Goal: Task Accomplishment & Management: Use online tool/utility

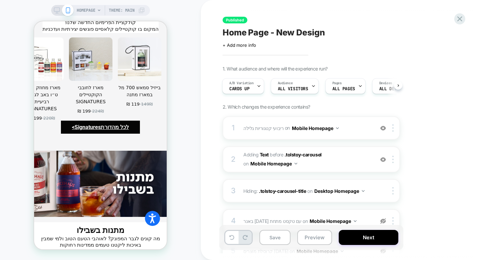
scroll to position [1307, 0]
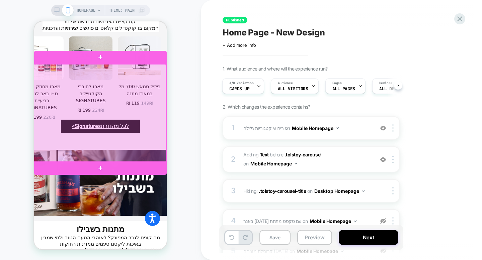
click at [117, 103] on div at bounding box center [99, 113] width 133 height 98
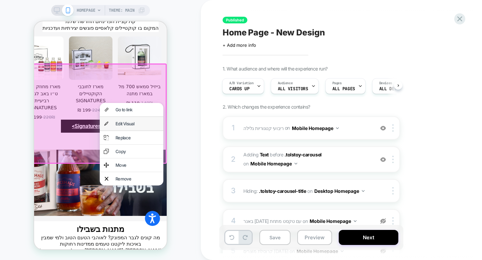
click at [117, 127] on div "Edit Visual" at bounding box center [132, 123] width 64 height 13
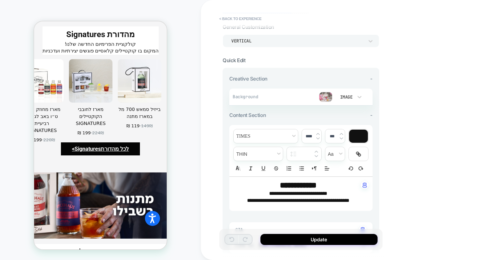
scroll to position [43, 0]
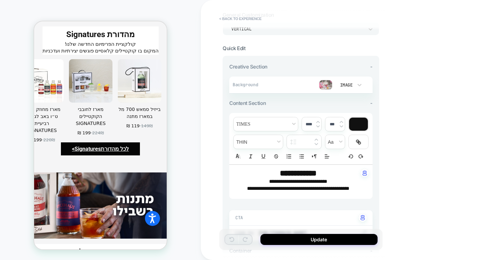
click at [255, 182] on p "**********" at bounding box center [298, 181] width 125 height 7
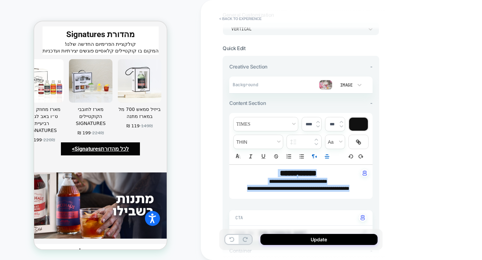
drag, startPoint x: 245, startPoint y: 189, endPoint x: 325, endPoint y: 170, distance: 82.1
click at [325, 170] on div "**********" at bounding box center [300, 182] width 143 height 34
type input "****"
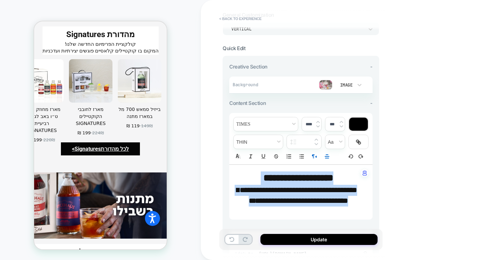
scroll to position [0, 0]
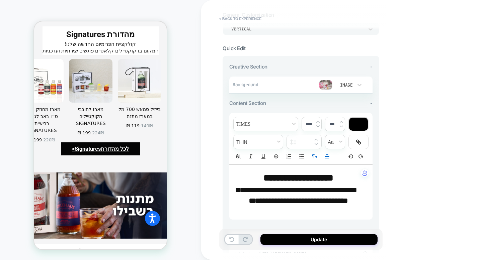
click at [326, 83] on img at bounding box center [325, 85] width 13 height 10
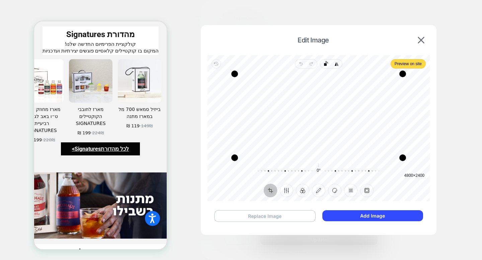
click at [296, 216] on button "Replace Image" at bounding box center [264, 217] width 101 height 12
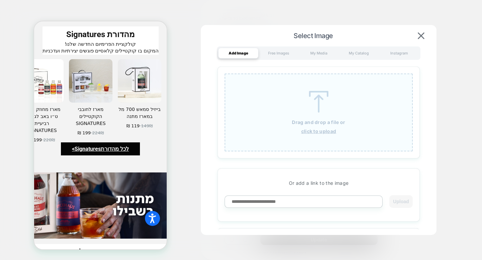
click at [315, 131] on u "click to upload" at bounding box center [318, 132] width 35 height 6
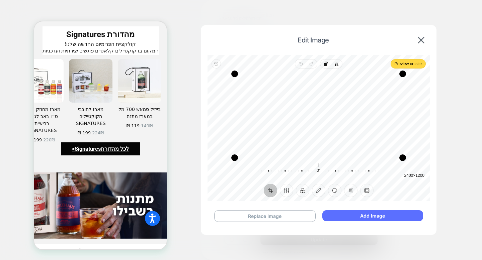
click at [382, 216] on button "Add Image" at bounding box center [372, 216] width 101 height 11
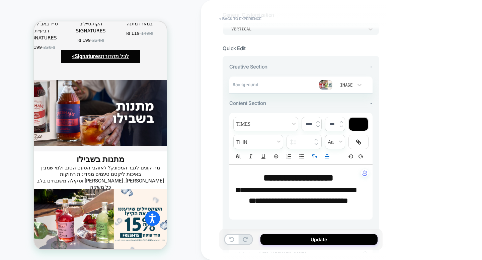
scroll to position [1396, 0]
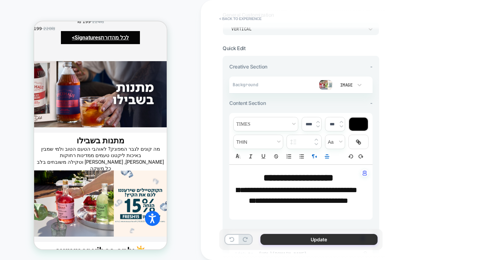
click at [284, 238] on button "Update" at bounding box center [318, 239] width 117 height 11
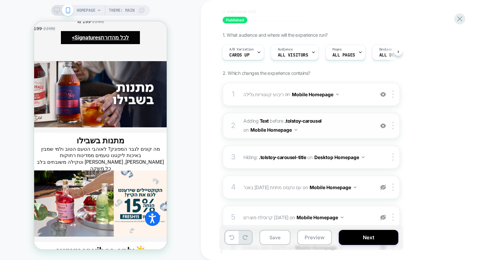
scroll to position [34, 0]
click at [377, 242] on button "Next" at bounding box center [369, 237] width 60 height 15
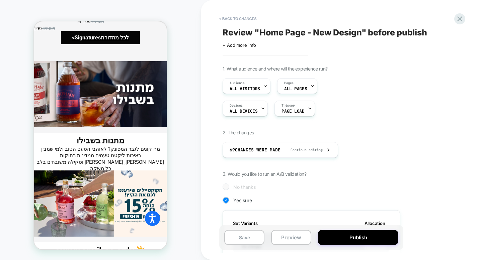
scroll to position [0, 1]
click at [377, 242] on button "Publish" at bounding box center [358, 237] width 80 height 15
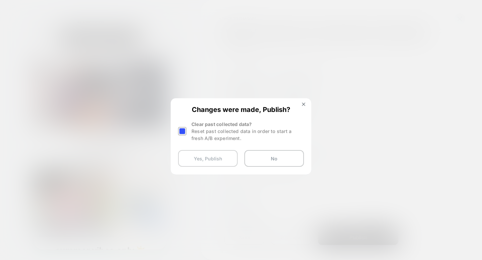
click at [221, 163] on button "Yes, Publish" at bounding box center [208, 158] width 60 height 17
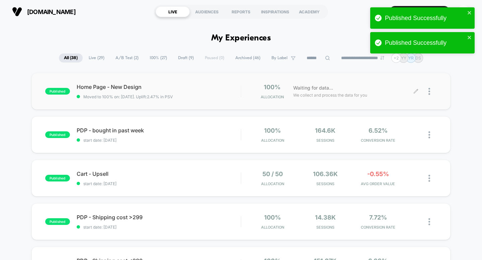
click at [417, 91] on icon at bounding box center [415, 91] width 5 height 5
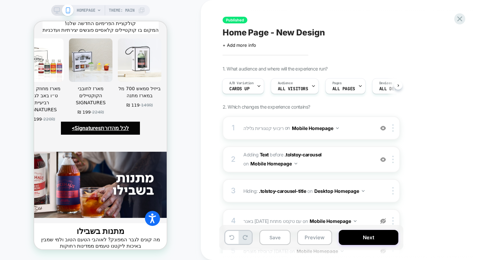
scroll to position [1302, 0]
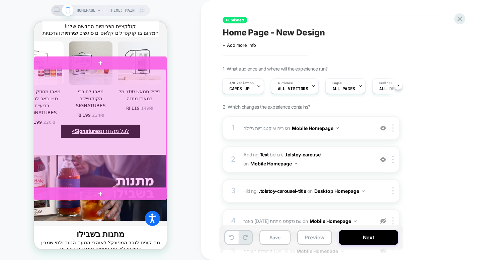
click at [134, 108] on div at bounding box center [99, 129] width 133 height 120
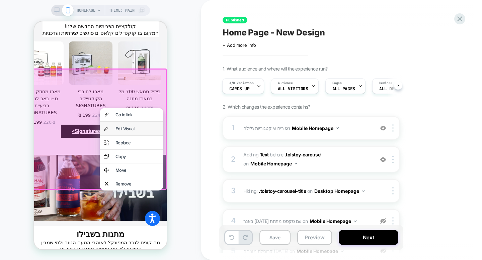
click at [137, 128] on div "Edit Visual" at bounding box center [138, 128] width 44 height 5
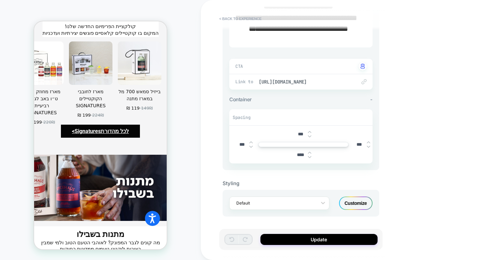
scroll to position [1295, 0]
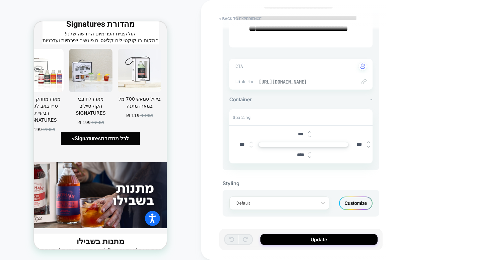
click at [307, 81] on span "https://spicehaus.shop/collections/wedding-collection?sort_by=manual" at bounding box center [304, 82] width 91 height 6
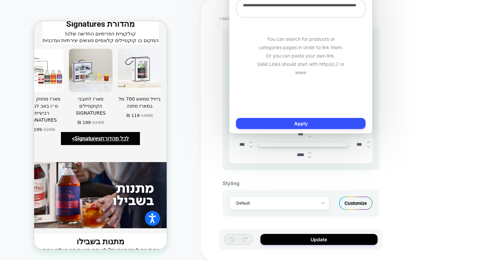
click at [319, 17] on textarea "**********" at bounding box center [301, 9] width 130 height 18
paste textarea "**********"
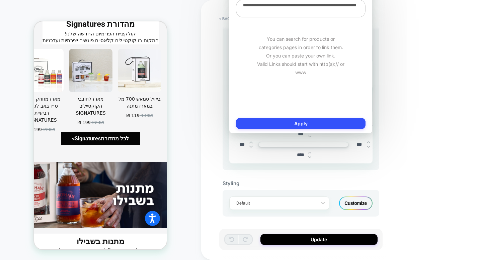
type textarea "*"
type textarea "**********"
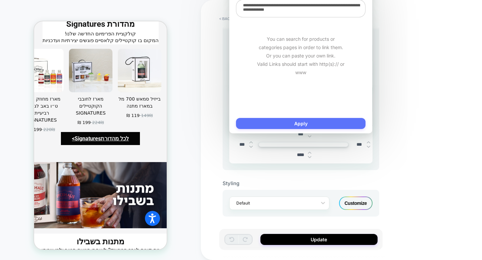
click at [333, 120] on button "Apply" at bounding box center [301, 123] width 130 height 11
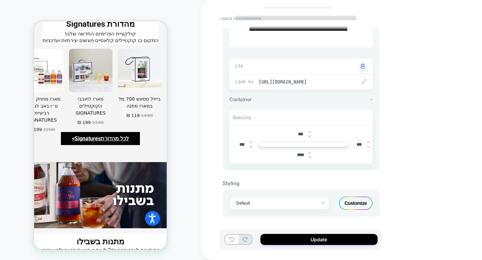
click at [353, 206] on div "Customize" at bounding box center [355, 203] width 33 height 13
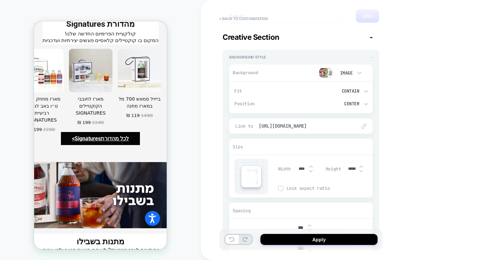
scroll to position [45, 0]
click at [364, 126] on img at bounding box center [364, 126] width 5 height 5
click at [341, 124] on span "https://spicehaus.shop/collections/wedding-collection?sort_by=manual" at bounding box center [304, 127] width 91 height 6
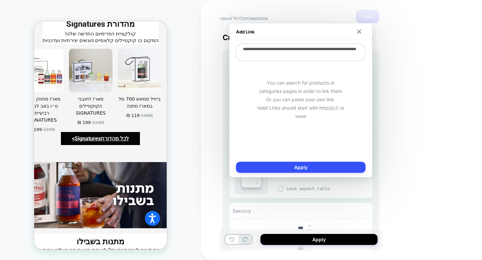
click at [324, 51] on textarea "**********" at bounding box center [301, 53] width 130 height 18
paste textarea "**********"
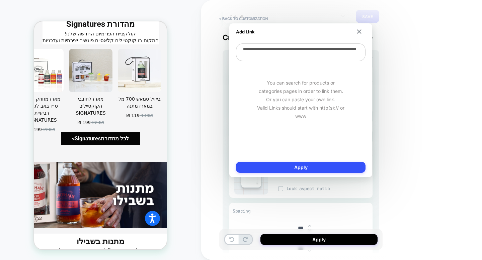
type textarea "*"
type textarea "**********"
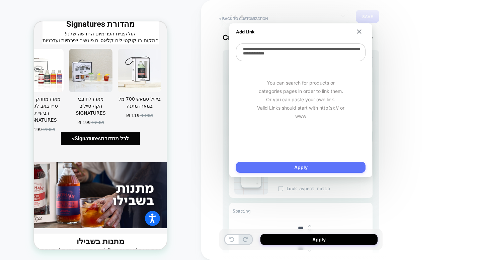
click at [337, 170] on button "Apply" at bounding box center [301, 167] width 130 height 11
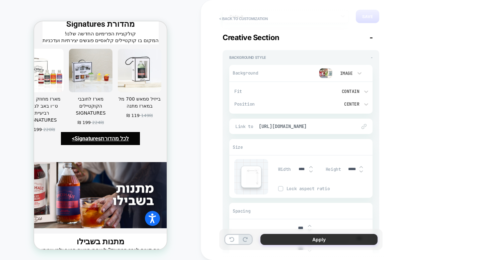
click at [330, 242] on button "Apply" at bounding box center [318, 239] width 117 height 11
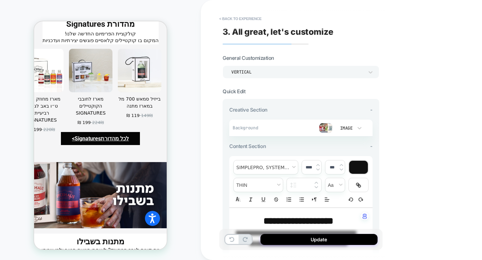
click at [330, 242] on button "Update" at bounding box center [318, 239] width 117 height 11
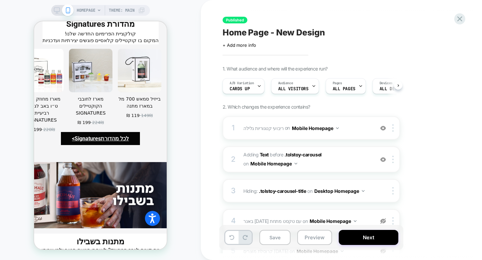
scroll to position [0, 0]
click at [357, 241] on button "Next" at bounding box center [369, 237] width 60 height 15
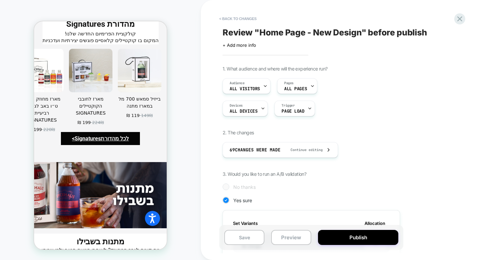
scroll to position [0, 1]
click at [357, 241] on button "Publish" at bounding box center [358, 237] width 80 height 15
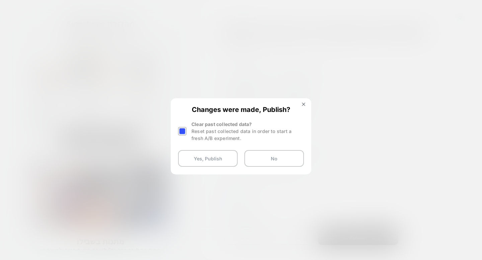
click at [215, 148] on div "Changes were made, Publish? Clear past collected data? Reset past collected dat…" at bounding box center [240, 136] width 139 height 75
click at [213, 160] on button "Yes, Publish" at bounding box center [208, 158] width 60 height 17
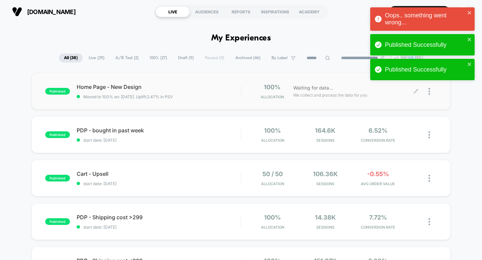
click at [414, 93] on icon at bounding box center [416, 91] width 4 height 4
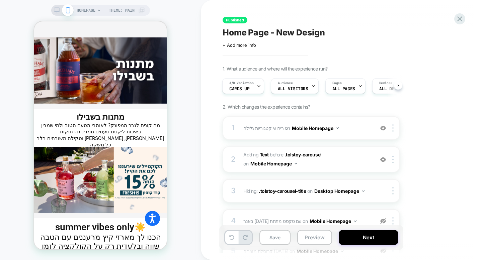
scroll to position [1421, 0]
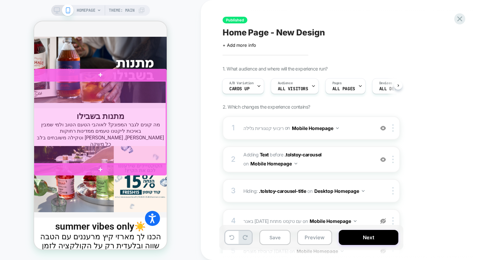
click at [118, 105] on div at bounding box center [99, 122] width 133 height 83
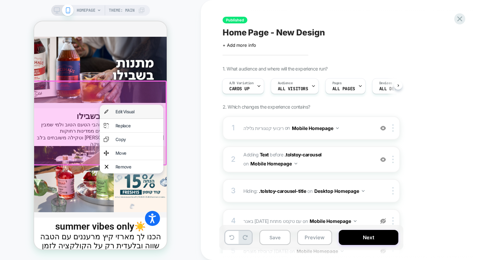
click at [123, 112] on div "Edit Visual" at bounding box center [138, 111] width 44 height 5
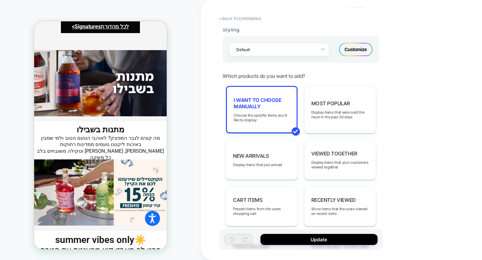
scroll to position [173, 0]
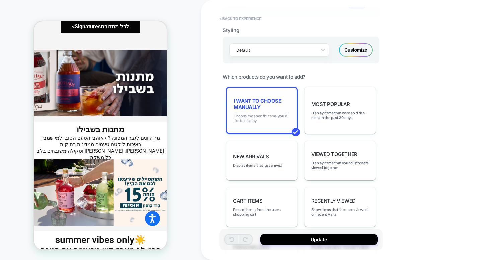
click at [274, 115] on span "Choose the specific items you'd like to display" at bounding box center [262, 118] width 56 height 9
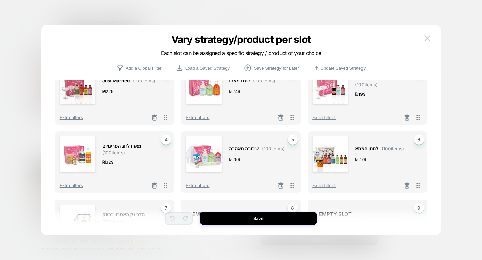
scroll to position [0, 0]
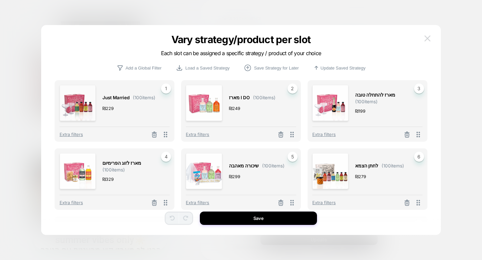
click at [428, 39] on img at bounding box center [428, 38] width 6 height 6
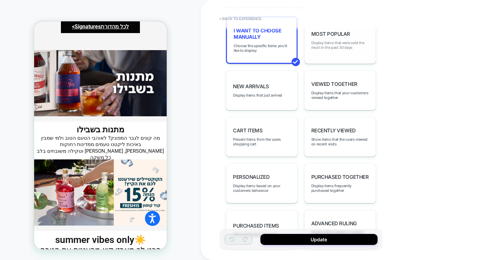
scroll to position [250, 0]
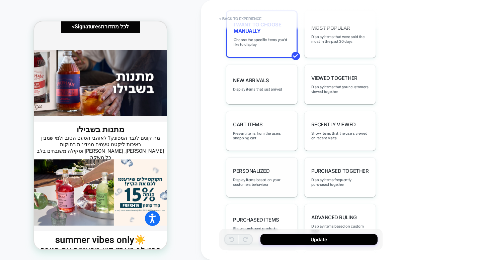
click at [279, 168] on div "personalized Display items based on your customers behaviour" at bounding box center [262, 178] width 72 height 40
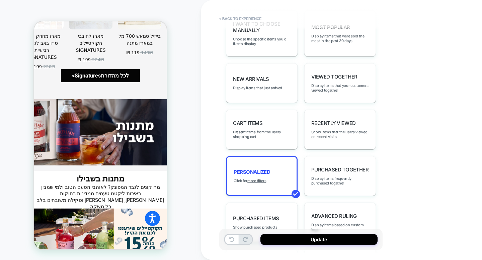
scroll to position [0, 0]
click at [191, 171] on div "HOMEPAGE Theme: MAIN" at bounding box center [100, 130] width 201 height 247
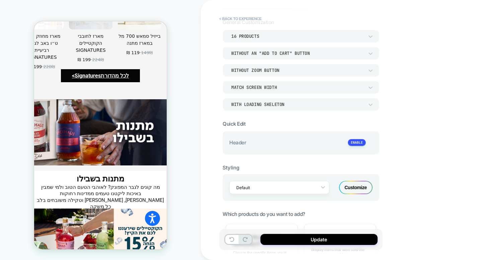
scroll to position [35, 0]
click at [248, 21] on button "< Back to experience" at bounding box center [240, 18] width 49 height 11
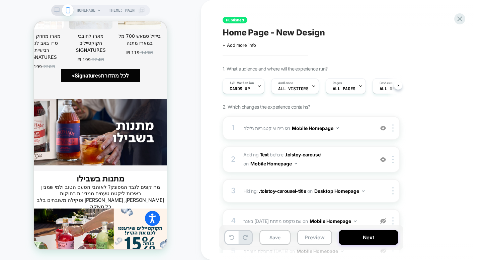
scroll to position [0, 0]
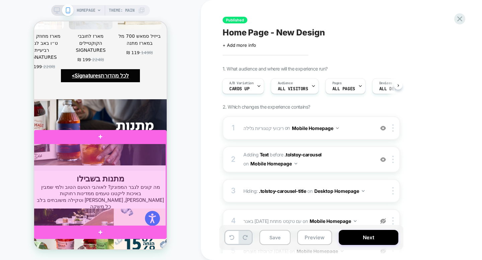
click at [118, 167] on div at bounding box center [99, 185] width 133 height 83
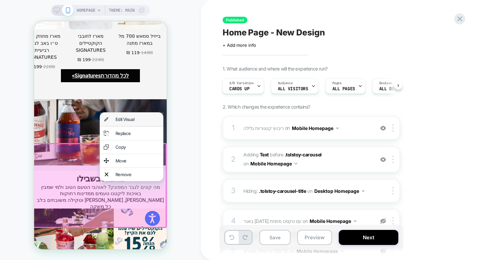
drag, startPoint x: 135, startPoint y: 120, endPoint x: 239, endPoint y: 163, distance: 112.5
click at [135, 120] on div "Edit Visual" at bounding box center [138, 119] width 44 height 5
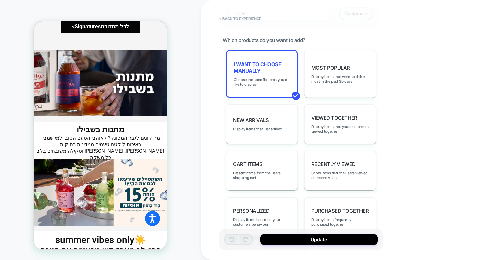
scroll to position [210, 0]
click at [265, 198] on div "personalized Display items based on your customers behaviour" at bounding box center [262, 218] width 72 height 40
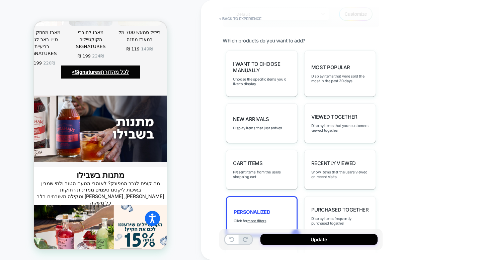
scroll to position [0, -107]
click at [261, 217] on div "personalized Click for more filters" at bounding box center [262, 217] width 72 height 40
click at [261, 219] on u "more filters" at bounding box center [256, 221] width 19 height 5
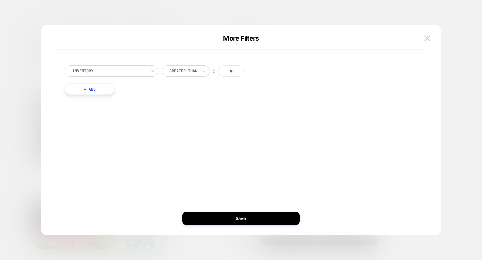
click at [102, 89] on button "+ And" at bounding box center [90, 88] width 50 height 11
click at [148, 94] on div at bounding box center [126, 96] width 74 height 6
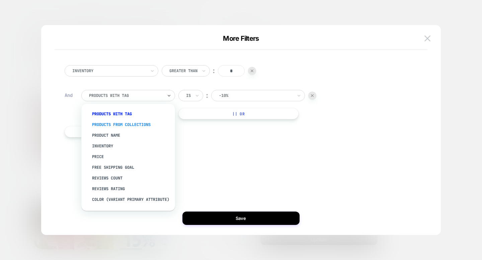
click at [147, 124] on div "products from collections" at bounding box center [131, 125] width 87 height 11
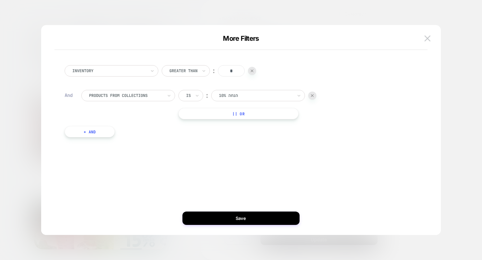
click at [240, 98] on div at bounding box center [256, 96] width 74 height 6
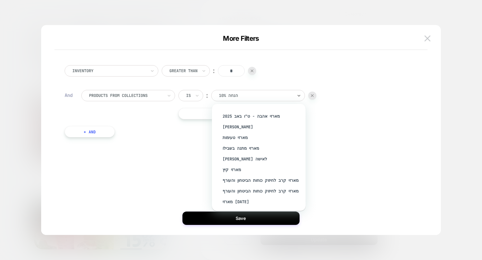
scroll to position [551, 0]
click at [253, 174] on div "מארזי קרב לחיזוק כוחות הביטחון והעורף" at bounding box center [262, 179] width 87 height 11
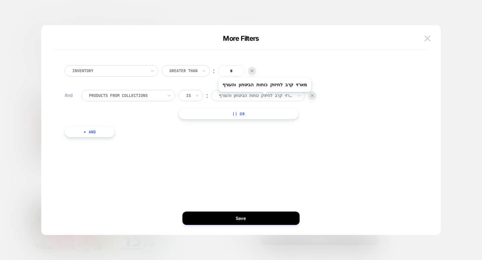
click at [258, 97] on div at bounding box center [256, 96] width 74 height 6
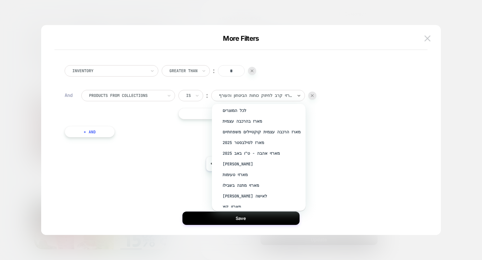
scroll to position [512, 0]
click at [239, 202] on div "מארזי קיץ" at bounding box center [262, 207] width 87 height 11
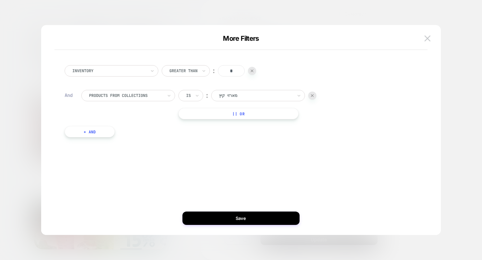
click at [253, 70] on img at bounding box center [252, 71] width 3 height 3
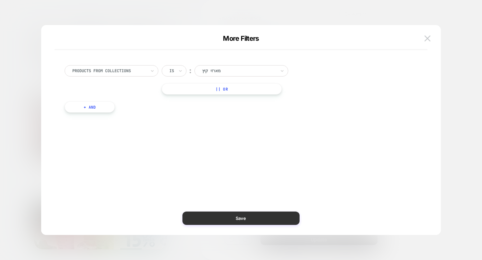
click at [234, 216] on button "Save" at bounding box center [240, 218] width 117 height 13
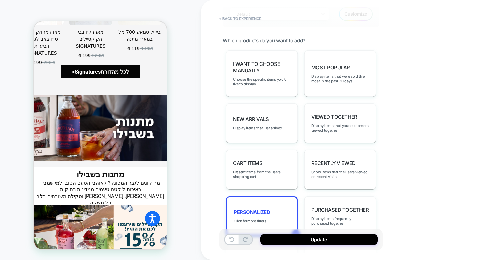
scroll to position [0, -547]
click at [291, 241] on button "Update" at bounding box center [318, 239] width 117 height 11
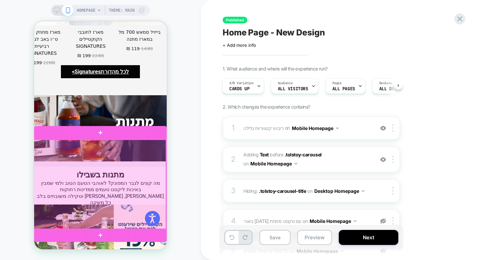
scroll to position [0, -666]
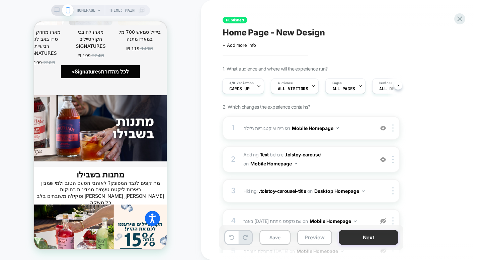
click at [367, 241] on button "Next" at bounding box center [369, 237] width 60 height 15
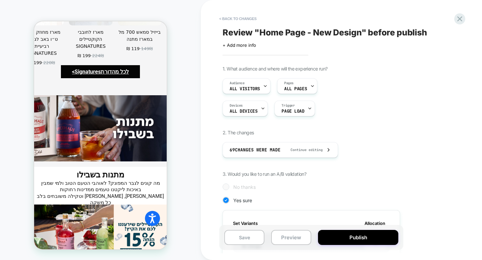
scroll to position [0, 1]
click at [367, 241] on button "Publish" at bounding box center [358, 237] width 80 height 15
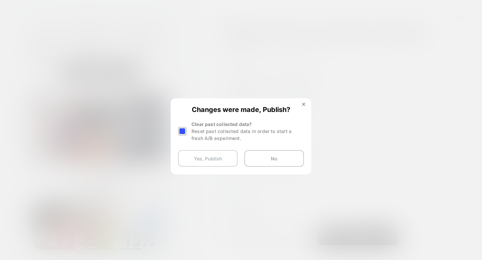
click at [220, 156] on button "Yes, Publish" at bounding box center [208, 158] width 60 height 17
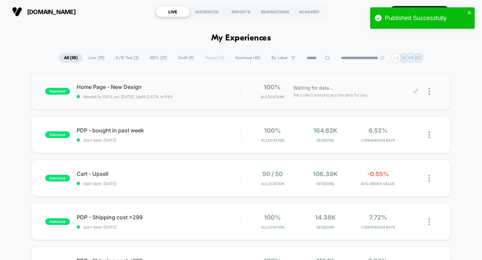
click at [416, 92] on icon at bounding box center [415, 91] width 5 height 5
click at [416, 93] on icon at bounding box center [415, 91] width 5 height 5
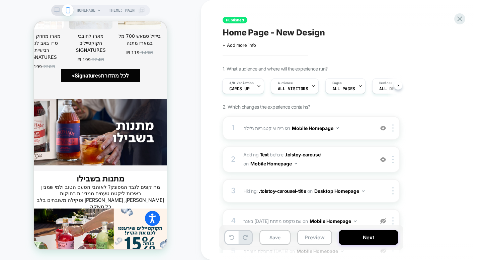
scroll to position [1360, 0]
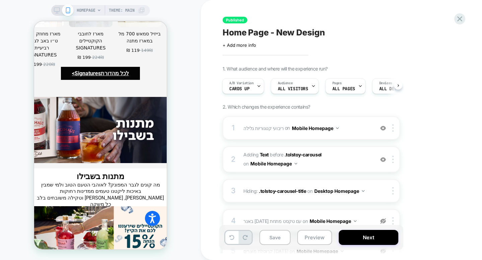
click at [57, 10] on icon at bounding box center [57, 10] width 6 height 6
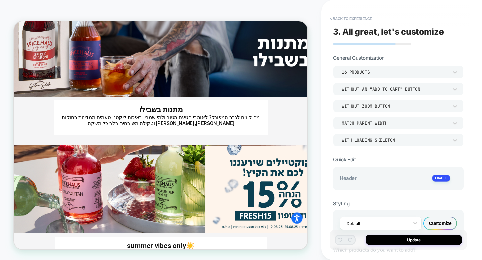
scroll to position [1796, 0]
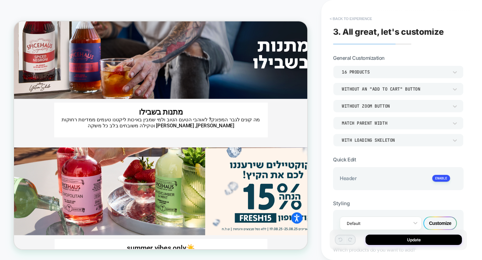
click at [356, 16] on button "< Back to experience" at bounding box center [350, 18] width 49 height 11
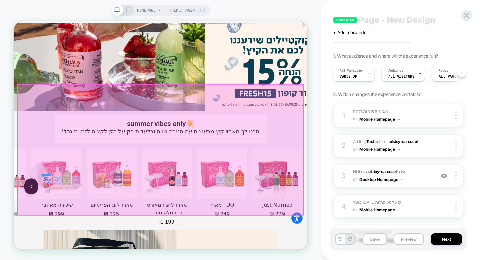
scroll to position [2135, 0]
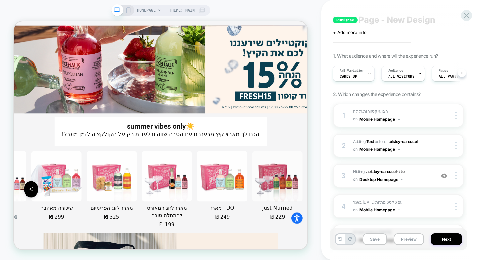
click at [128, 14] on div "HOMEPAGE Theme: MAIN" at bounding box center [160, 10] width 99 height 11
click at [127, 12] on icon at bounding box center [128, 10] width 6 height 6
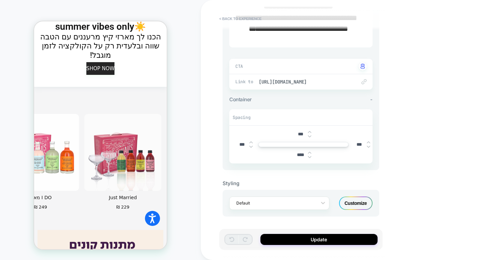
scroll to position [224, 0]
click at [341, 84] on span "https://spicehaus.shop/apps/gbb/easybundle/2?page=addProductsPage1&currentFlow=…" at bounding box center [304, 82] width 91 height 6
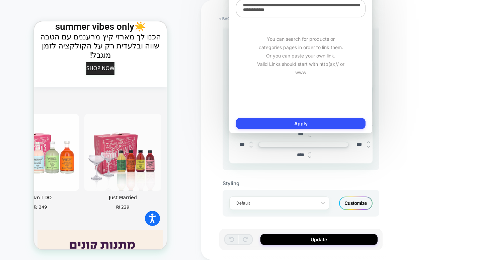
click at [312, 9] on textarea "**********" at bounding box center [301, 9] width 130 height 18
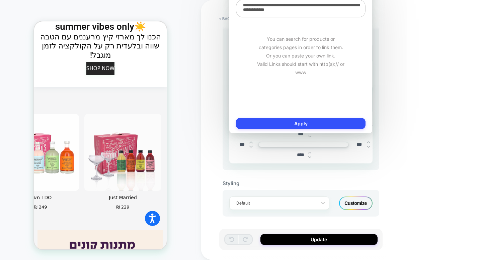
click at [312, 9] on textarea "**********" at bounding box center [301, 9] width 130 height 18
drag, startPoint x: 338, startPoint y: 12, endPoint x: 283, endPoint y: 1, distance: 56.0
click at [283, 1] on textarea "**********" at bounding box center [301, 9] width 130 height 18
paste textarea "**********"
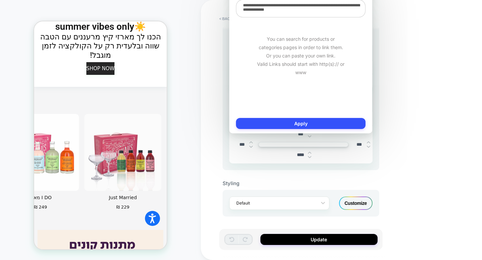
type textarea "*"
type textarea "**********"
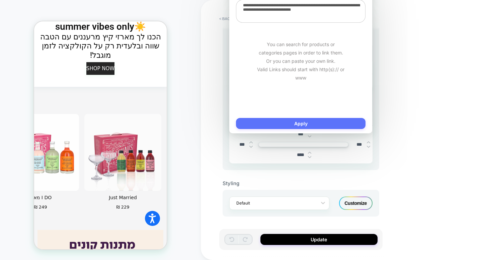
click at [323, 123] on button "Apply" at bounding box center [301, 123] width 130 height 11
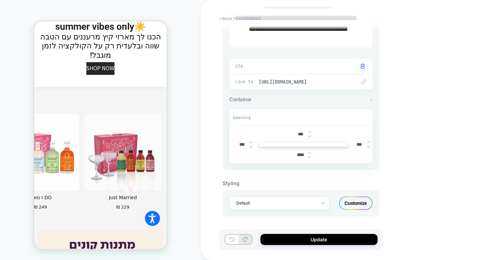
click at [355, 204] on div "Customize" at bounding box center [355, 203] width 33 height 13
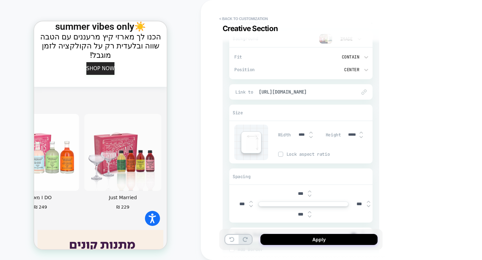
scroll to position [55, 0]
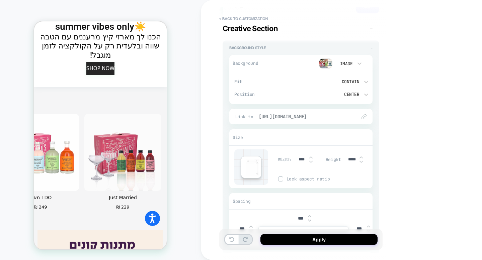
click at [337, 117] on span "https://spicehaus.shop/apps/gbb/easybundle/2?page=addProductsPage1&currentFlow=…" at bounding box center [304, 117] width 91 height 6
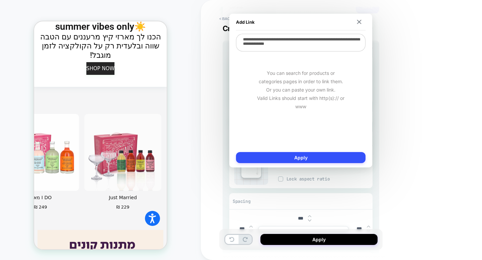
click at [327, 40] on textarea "**********" at bounding box center [301, 43] width 130 height 18
paste textarea "**********"
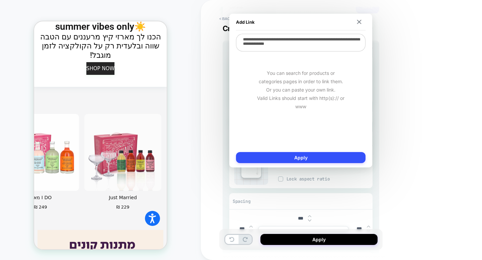
type textarea "*"
type textarea "**********"
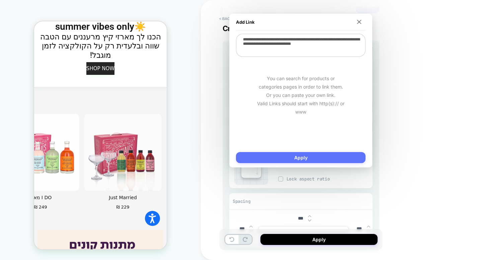
click at [337, 157] on button "Apply" at bounding box center [301, 157] width 130 height 11
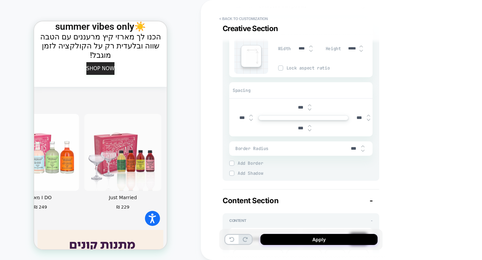
scroll to position [179, 0]
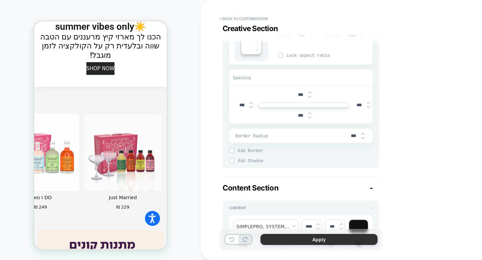
click at [326, 241] on button "Apply" at bounding box center [318, 239] width 117 height 11
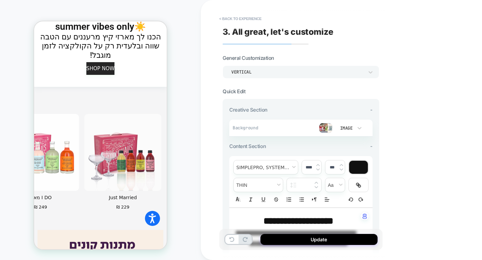
click at [326, 241] on button "Update" at bounding box center [318, 239] width 117 height 11
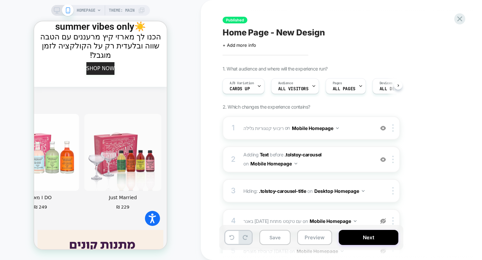
scroll to position [0, 0]
click at [362, 245] on button "Next" at bounding box center [369, 237] width 60 height 15
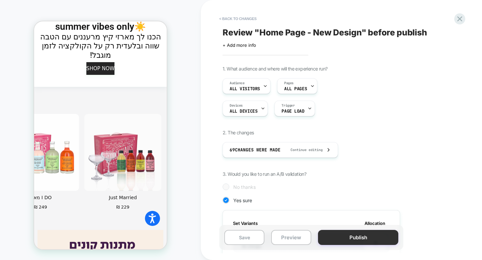
scroll to position [0, 1]
click at [354, 240] on button "Publish" at bounding box center [358, 237] width 80 height 15
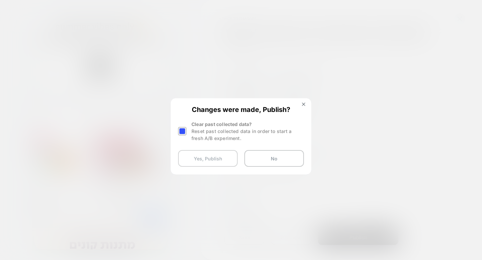
click at [207, 158] on button "Yes, Publish" at bounding box center [208, 158] width 60 height 17
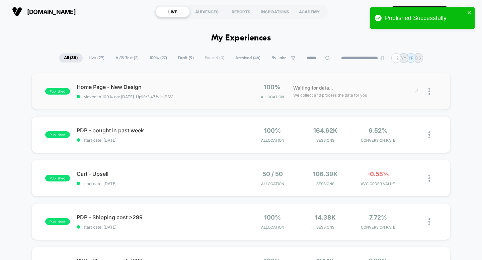
click at [415, 92] on icon at bounding box center [415, 91] width 5 height 5
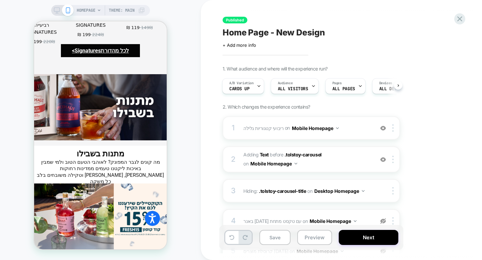
scroll to position [1390, 0]
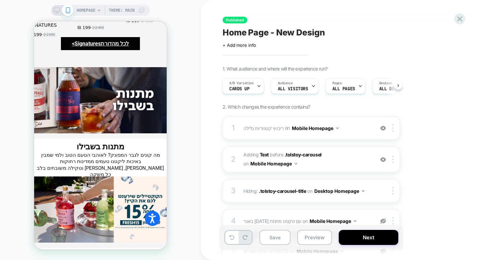
click at [55, 8] on icon at bounding box center [57, 10] width 6 height 6
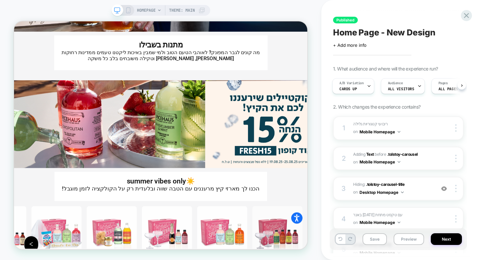
scroll to position [1556, 0]
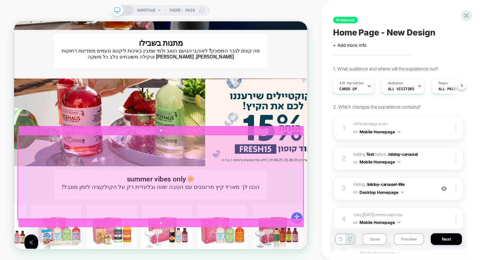
click at [170, 229] on div at bounding box center [209, 229] width 381 height 112
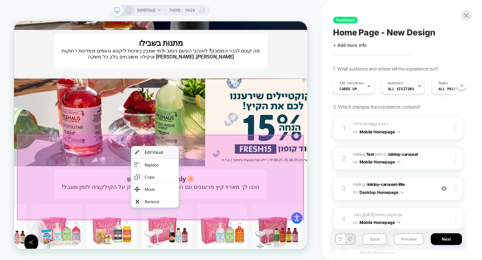
click at [196, 194] on div "Edit Visual" at bounding box center [208, 196] width 41 height 7
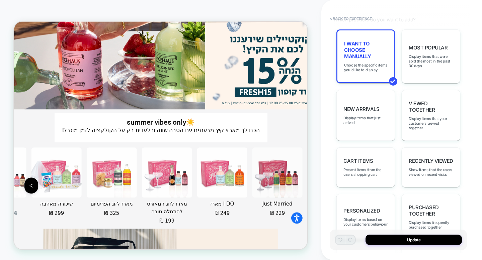
scroll to position [1965, 0]
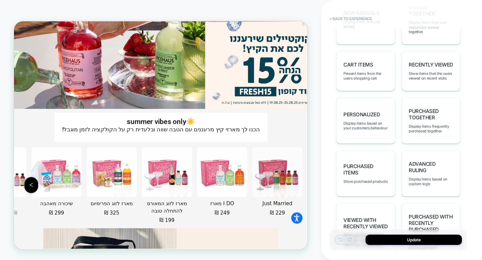
click at [373, 111] on span "personalized" at bounding box center [362, 114] width 36 height 6
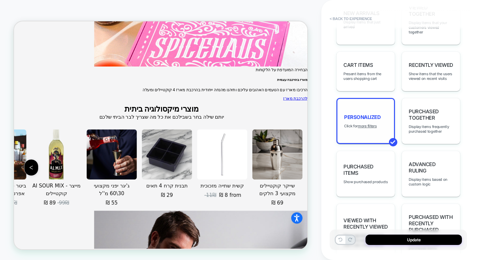
scroll to position [2154, 0]
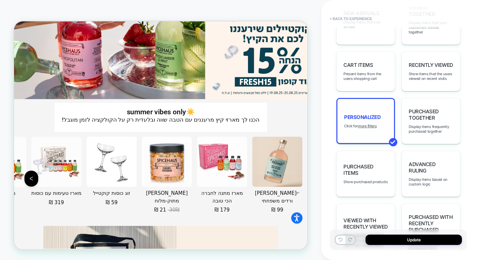
click at [364, 121] on div "personalized Click for more filters" at bounding box center [365, 121] width 59 height 46
click at [363, 124] on u "more filters" at bounding box center [367, 126] width 19 height 5
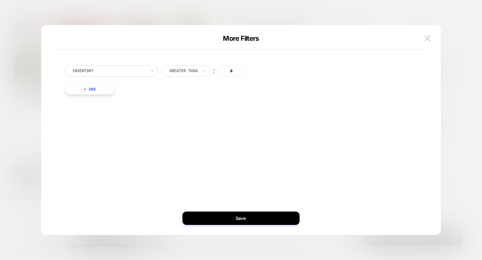
click at [100, 90] on button "+ And" at bounding box center [90, 88] width 50 height 11
click at [153, 99] on div "products with tag" at bounding box center [125, 95] width 75 height 7
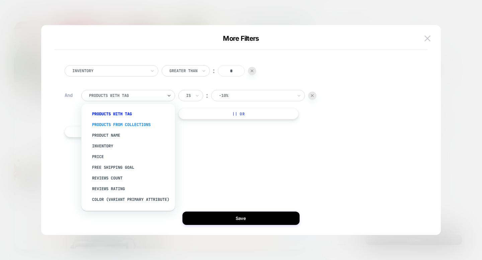
click at [153, 128] on div "products from collections" at bounding box center [131, 125] width 87 height 11
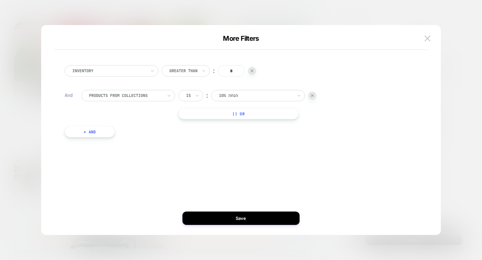
click at [233, 99] on div at bounding box center [256, 96] width 74 height 6
click at [252, 93] on div at bounding box center [256, 96] width 74 height 6
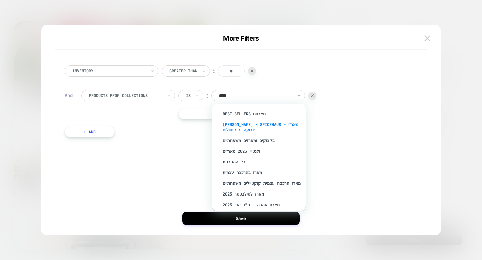
type input "*****"
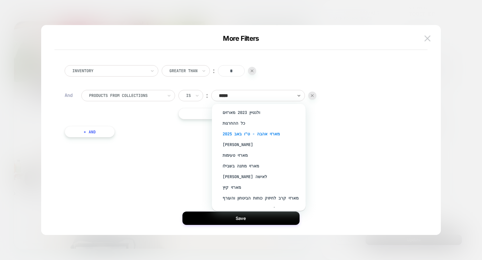
scroll to position [53, 0]
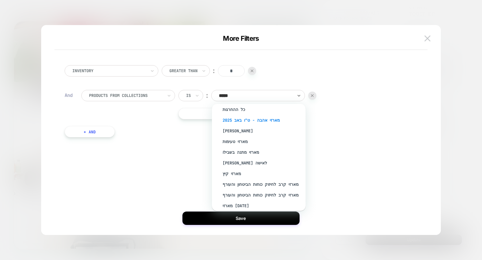
click at [285, 173] on div "מארזי קיץ" at bounding box center [262, 174] width 87 height 11
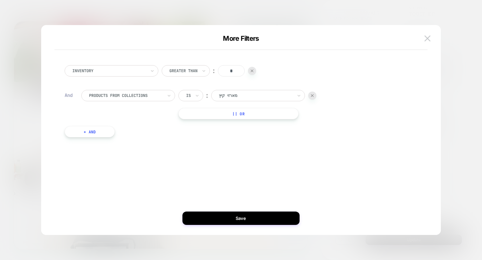
click at [251, 72] on div at bounding box center [252, 71] width 8 height 8
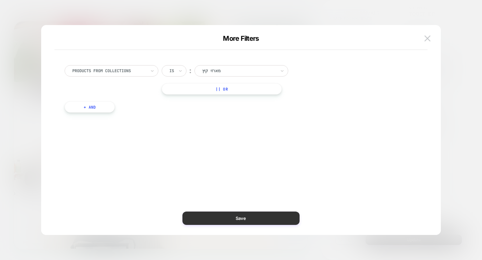
click at [236, 220] on button "Save" at bounding box center [240, 218] width 117 height 13
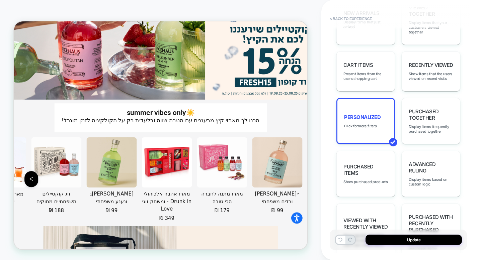
scroll to position [2330, 0]
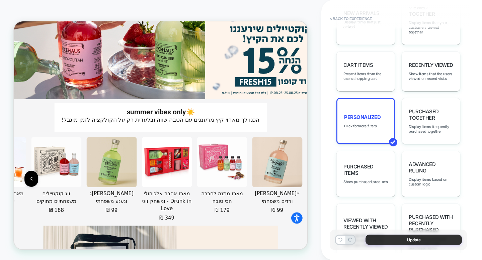
click at [389, 238] on button "Update" at bounding box center [414, 240] width 96 height 10
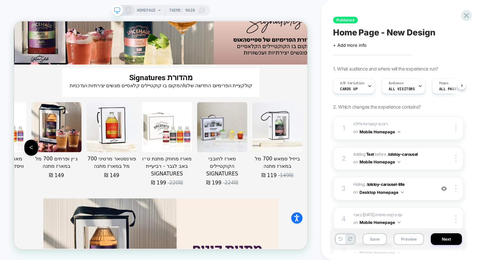
scroll to position [0, 0]
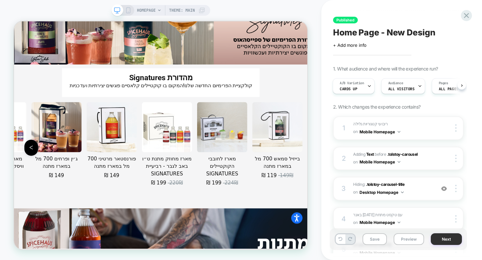
click at [458, 242] on button "Next" at bounding box center [446, 240] width 31 height 12
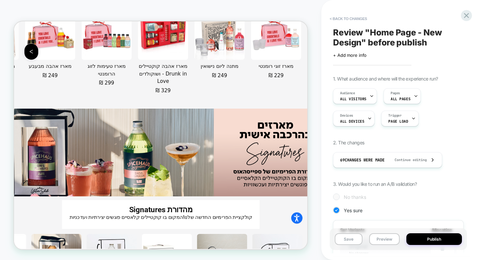
scroll to position [0, 0]
click at [458, 242] on button "Publish" at bounding box center [434, 240] width 56 height 12
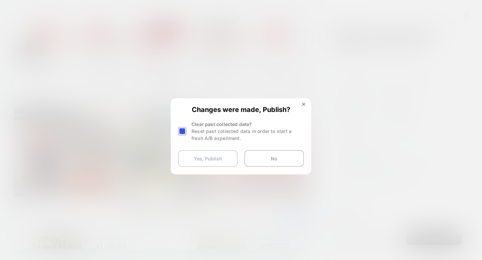
click at [213, 160] on button "Yes, Publish" at bounding box center [208, 158] width 60 height 17
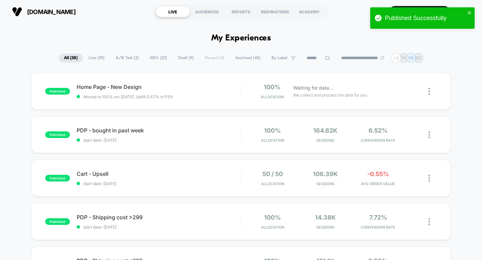
click at [414, 92] on icon at bounding box center [415, 91] width 5 height 5
click at [414, 90] on icon at bounding box center [415, 91] width 5 height 5
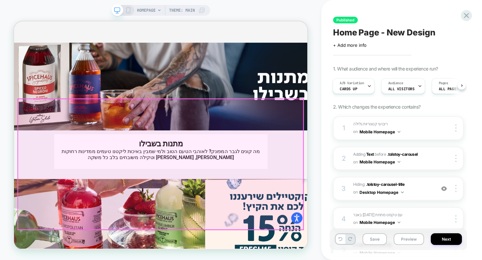
scroll to position [1437, 0]
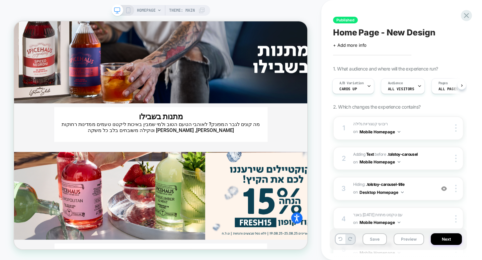
scroll to position [1453, 0]
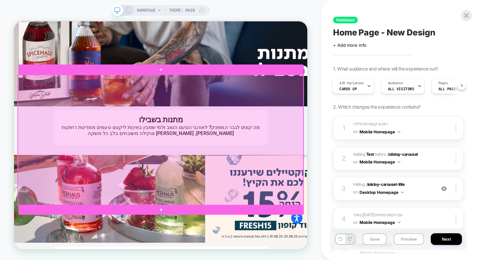
click at [285, 159] on div at bounding box center [209, 180] width 381 height 174
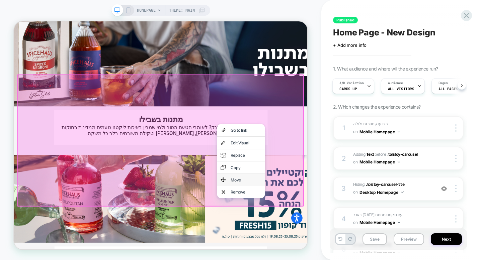
click at [293, 229] on img at bounding box center [293, 233] width 7 height 9
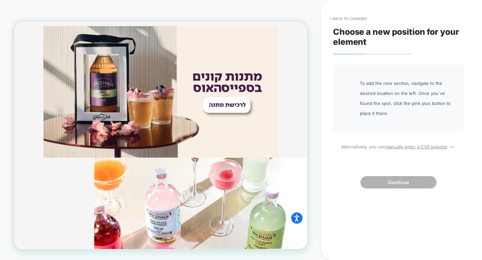
scroll to position [1643, 0]
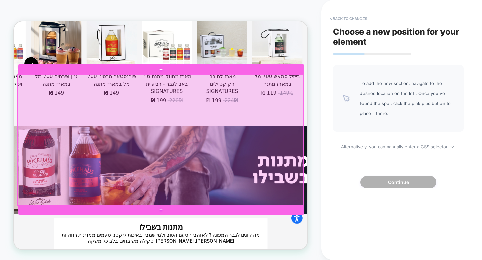
drag, startPoint x: 259, startPoint y: 209, endPoint x: 257, endPoint y: 143, distance: 66.0
click at [257, 143] on div at bounding box center [209, 180] width 381 height 174
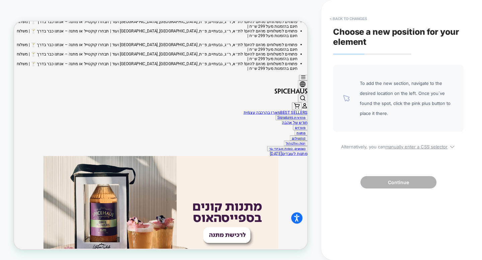
scroll to position [0, 0]
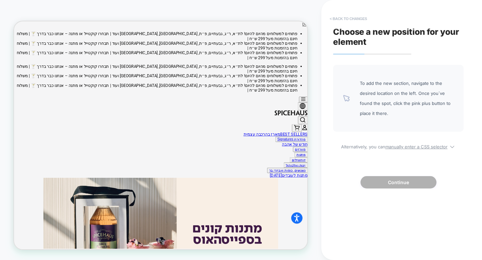
click at [357, 17] on button "< Back to changes" at bounding box center [348, 18] width 44 height 11
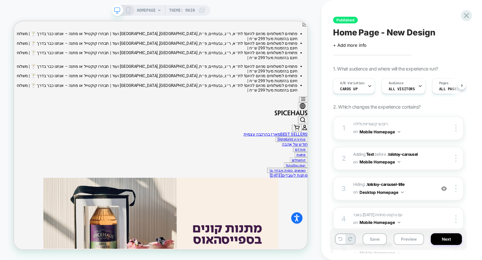
scroll to position [0, 0]
click at [464, 15] on icon at bounding box center [466, 15] width 9 height 9
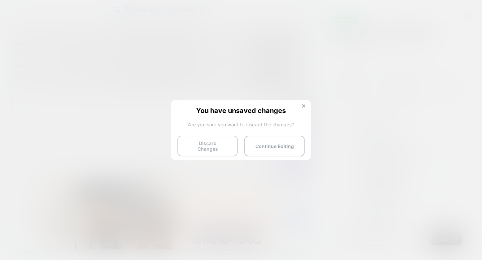
click at [215, 145] on button "Discard Changes" at bounding box center [207, 146] width 60 height 21
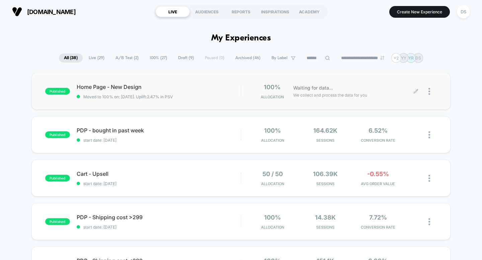
click at [417, 90] on icon at bounding box center [416, 91] width 4 height 4
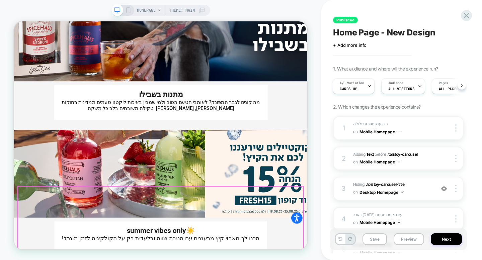
scroll to position [1484, 0]
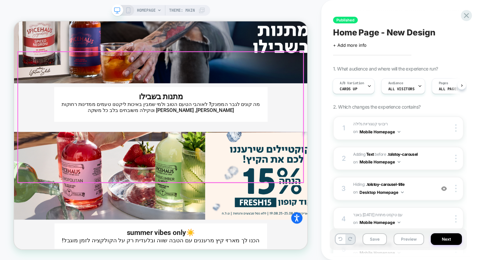
drag, startPoint x: 337, startPoint y: 165, endPoint x: 338, endPoint y: 119, distance: 46.2
click at [338, 169] on div at bounding box center [209, 227] width 391 height 117
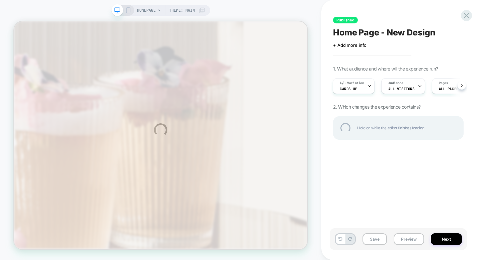
scroll to position [880, 0]
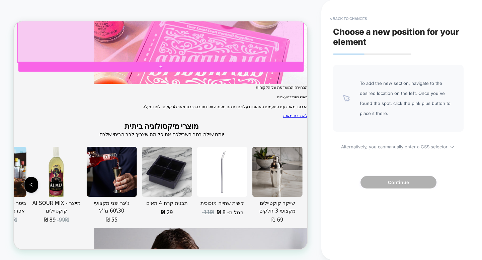
scroll to position [2562, 0]
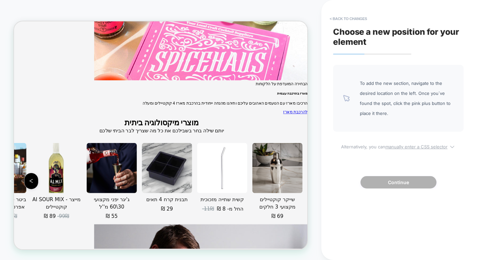
click at [414, 147] on u "manually enter a CSS selector" at bounding box center [416, 146] width 62 height 5
select select "*******"
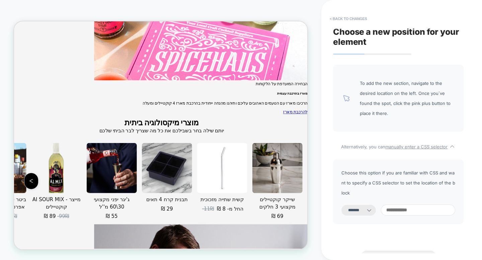
click at [403, 205] on input at bounding box center [418, 210] width 74 height 11
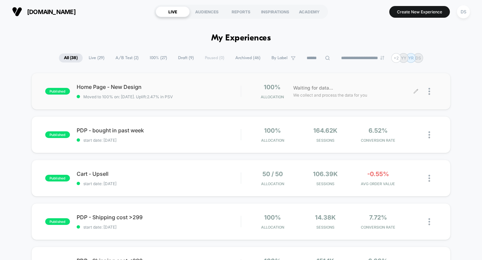
click at [413, 94] on icon at bounding box center [415, 91] width 5 height 5
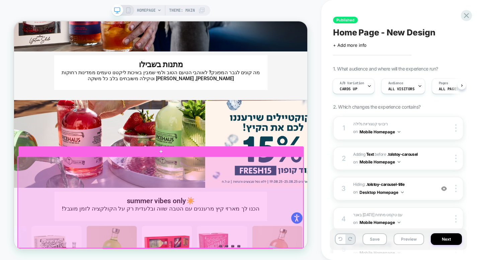
scroll to position [1526, 0]
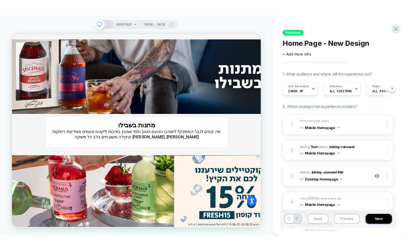
scroll to position [1444, 0]
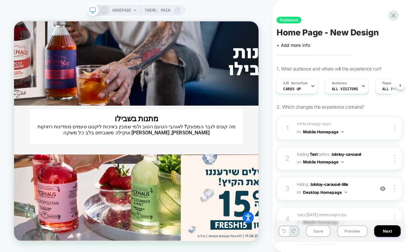
click at [45, 7] on div "HOMEPAGE Theme: MAIN" at bounding box center [136, 126] width 273 height 239
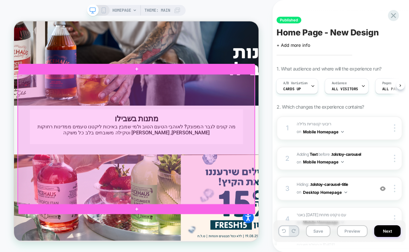
click at [263, 139] on div at bounding box center [177, 179] width 316 height 174
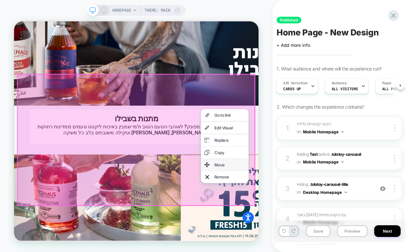
click at [288, 210] on div "Move" at bounding box center [302, 213] width 41 height 7
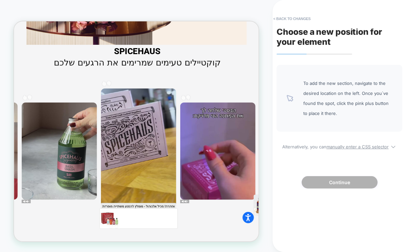
scroll to position [520, 0]
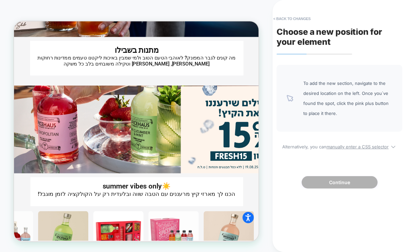
scroll to position [1878, 0]
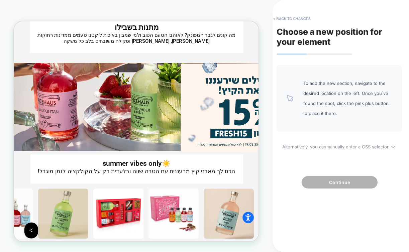
click at [267, 176] on div "HOMEPAGE Theme: MAIN" at bounding box center [136, 126] width 273 height 239
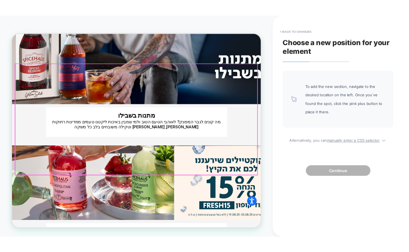
scroll to position [1831, 0]
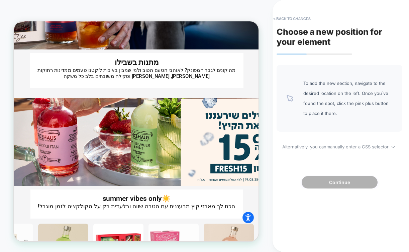
click at [98, 2] on div "HOMEPAGE Theme: MAIN" at bounding box center [136, 126] width 273 height 252
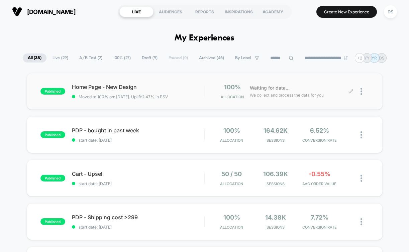
click at [353, 92] on icon at bounding box center [351, 91] width 5 height 5
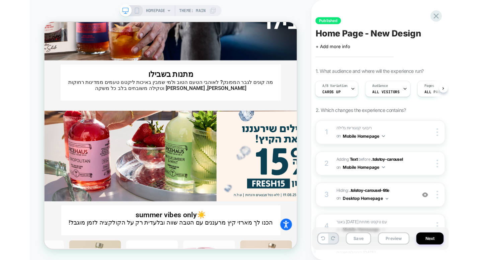
scroll to position [1506, 0]
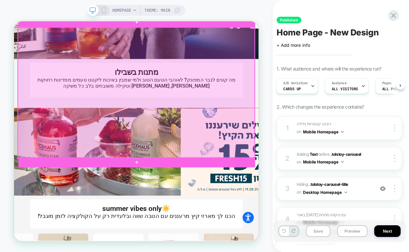
drag, startPoint x: 334, startPoint y: 136, endPoint x: 332, endPoint y: 78, distance: 57.9
click at [332, 78] on body "פתוחים למשלוחים מהיום להיום! לת״א, ר״ג, גבעתיים, פ״ת, הרצליה, חולון ועוד | תבחר…" at bounding box center [177, 48] width 327 height 3067
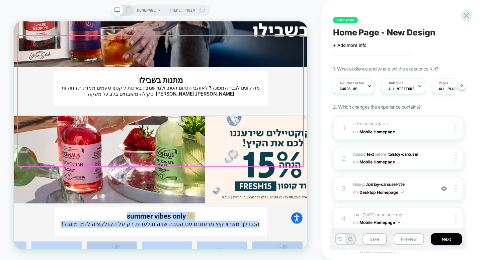
drag, startPoint x: 391, startPoint y: 216, endPoint x: 396, endPoint y: 96, distance: 120.3
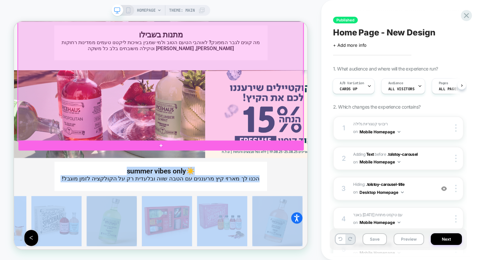
scroll to position [1606, 0]
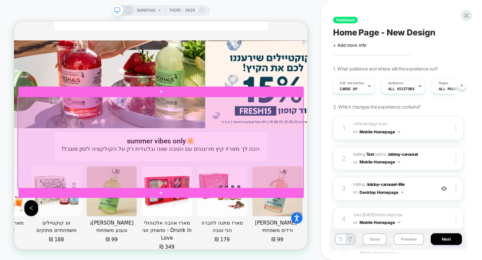
click at [277, 190] on div at bounding box center [209, 184] width 381 height 123
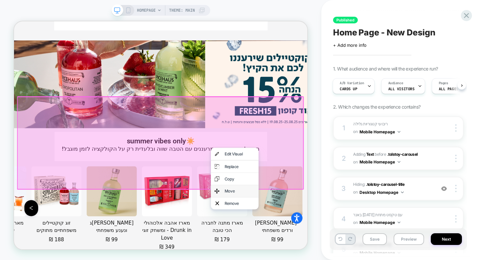
click at [301, 245] on div "Move" at bounding box center [315, 248] width 41 height 7
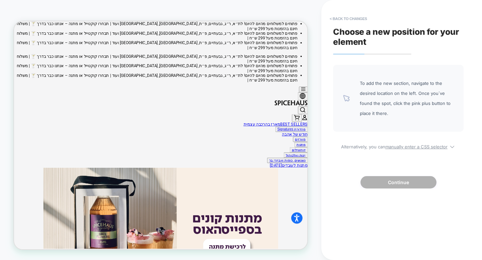
scroll to position [14, 0]
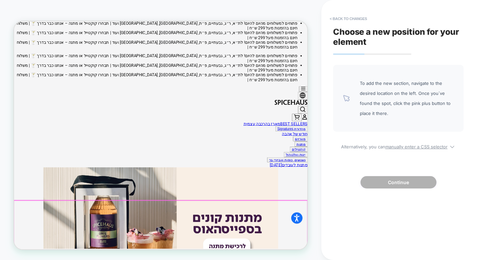
drag, startPoint x: 349, startPoint y: 211, endPoint x: 365, endPoint y: 291, distance: 81.6
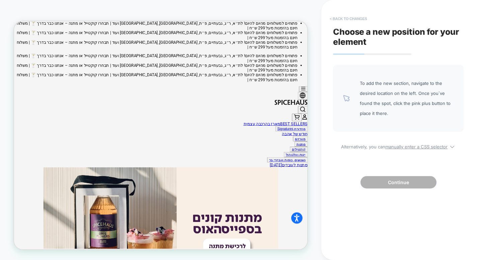
click at [350, 19] on button "< Back to changes" at bounding box center [348, 18] width 44 height 11
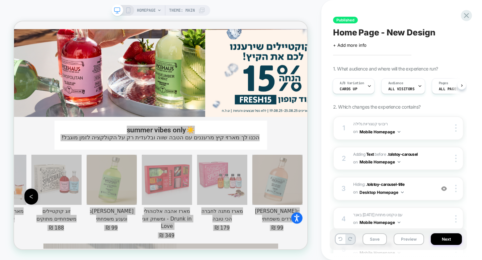
scroll to position [2310, 0]
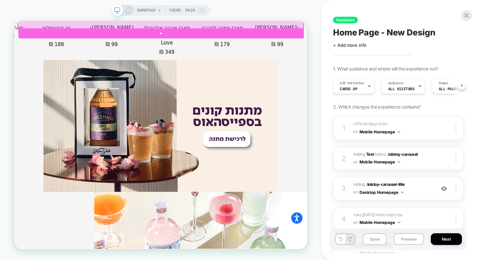
scroll to position [2564, 0]
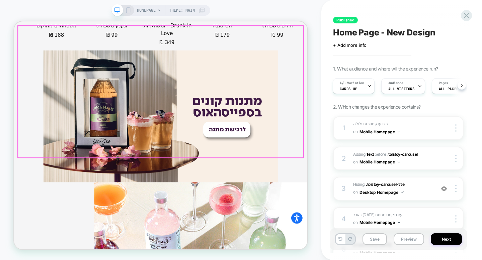
click at [355, 144] on div at bounding box center [209, 115] width 381 height 176
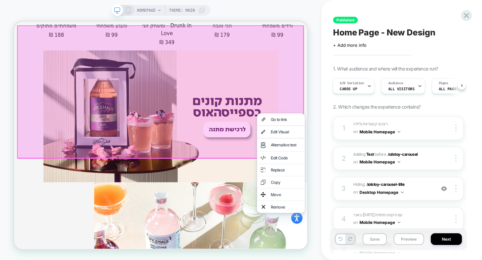
click at [374, 126] on div at bounding box center [209, 115] width 383 height 178
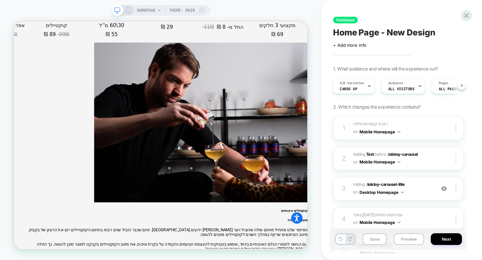
scroll to position [3198, 0]
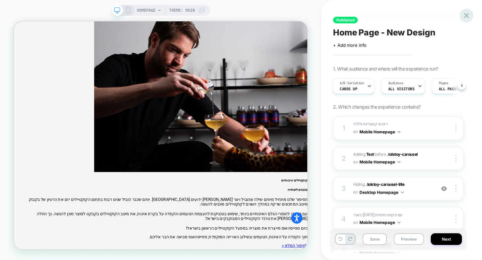
click at [468, 17] on icon at bounding box center [466, 15] width 5 height 5
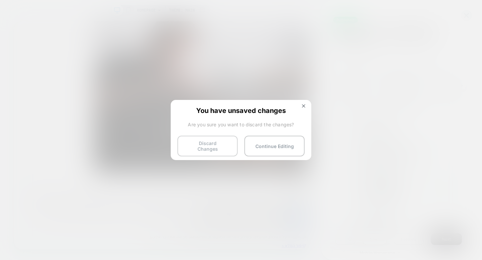
click at [215, 146] on button "Discard Changes" at bounding box center [207, 146] width 60 height 21
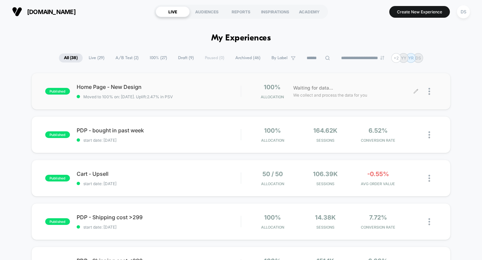
click at [416, 90] on icon at bounding box center [415, 91] width 5 height 5
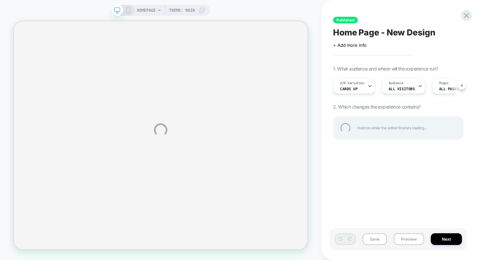
click at [128, 13] on div "HOMEPAGE Theme: MAIN Published Home Page - New Design Click to edit experience …" at bounding box center [241, 130] width 482 height 260
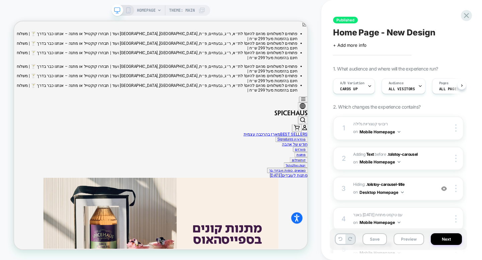
scroll to position [0, 0]
click at [128, 13] on icon at bounding box center [128, 10] width 6 height 6
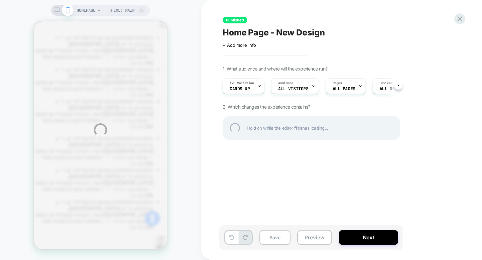
click at [128, 13] on div "HOMEPAGE Theme: MAIN Published Home Page - New Design Click to edit experience …" at bounding box center [241, 130] width 482 height 260
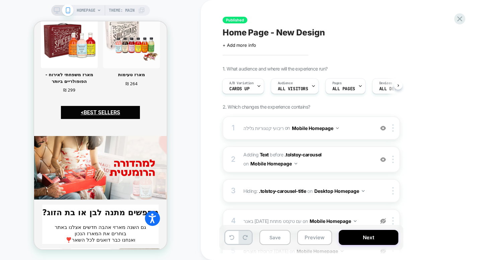
scroll to position [876, 0]
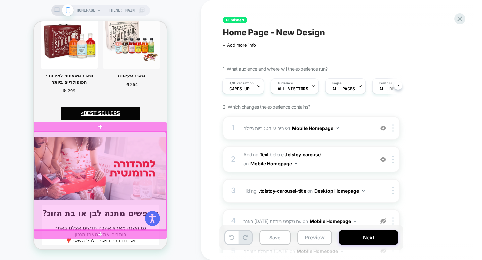
click at [113, 161] on div at bounding box center [99, 181] width 133 height 98
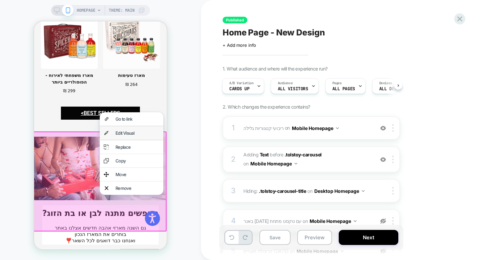
click at [132, 132] on div "Edit Visual" at bounding box center [138, 133] width 44 height 5
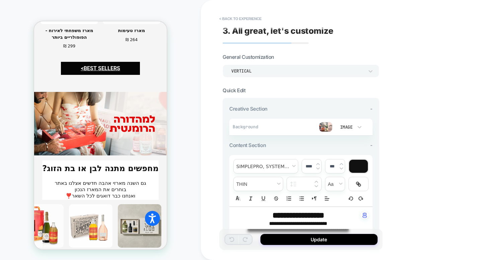
scroll to position [0, 0]
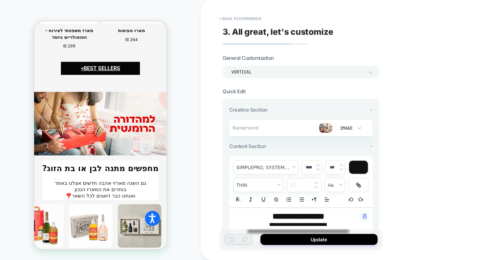
click at [326, 128] on img at bounding box center [325, 128] width 13 height 10
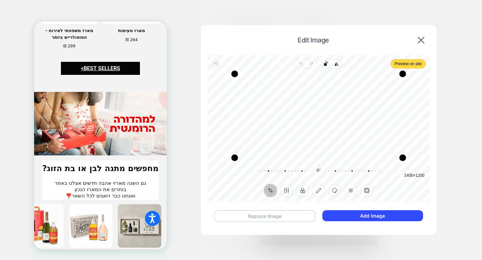
click at [285, 216] on button "Replace Image" at bounding box center [264, 217] width 101 height 12
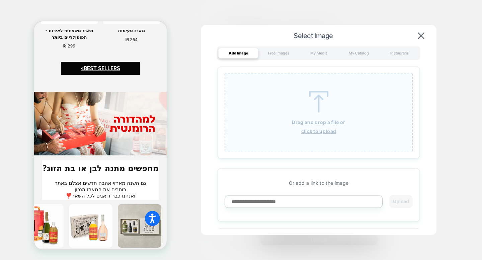
click at [308, 134] on u "click to upload" at bounding box center [318, 132] width 35 height 6
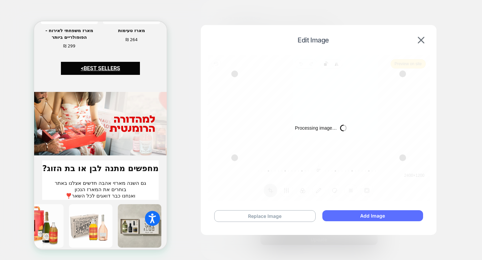
click at [363, 217] on button "Add Image" at bounding box center [372, 216] width 101 height 11
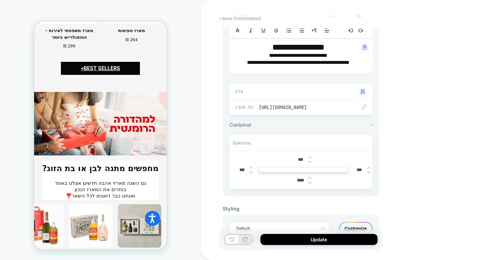
scroll to position [193, 0]
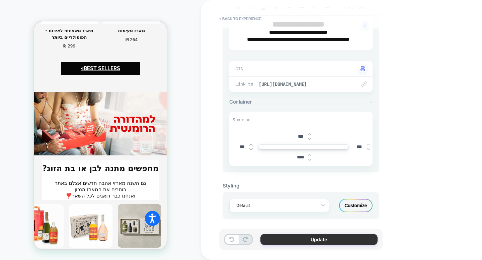
click at [344, 235] on button "Update" at bounding box center [318, 239] width 117 height 11
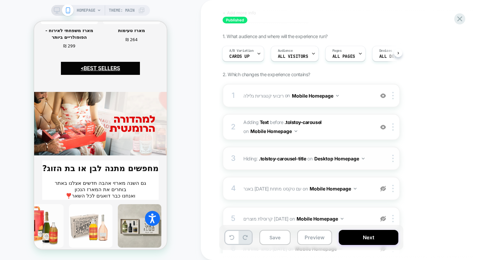
scroll to position [0, 0]
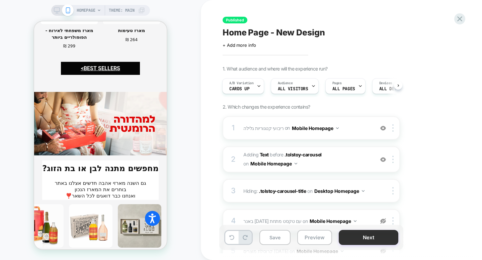
click at [360, 241] on button "Next" at bounding box center [369, 237] width 60 height 15
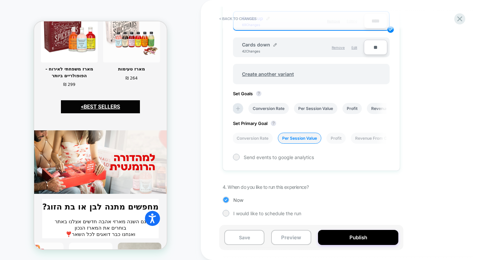
scroll to position [828, 0]
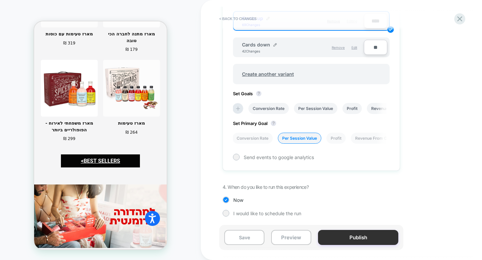
click at [345, 243] on button "Publish" at bounding box center [358, 237] width 80 height 15
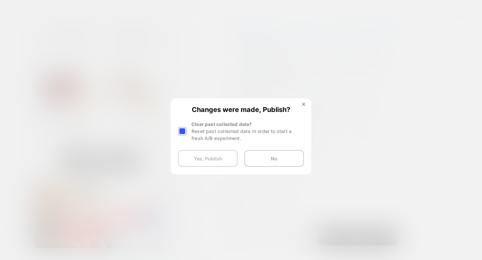
click at [215, 154] on button "Yes, Publish" at bounding box center [208, 158] width 60 height 17
click at [302, 104] on img at bounding box center [303, 104] width 3 height 3
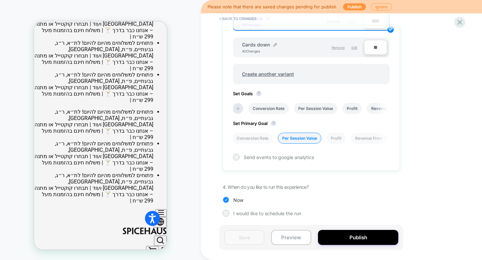
scroll to position [7, 0]
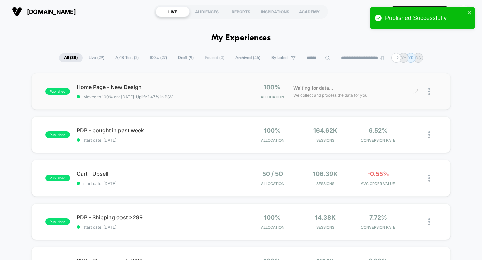
click at [415, 92] on icon at bounding box center [416, 91] width 4 height 4
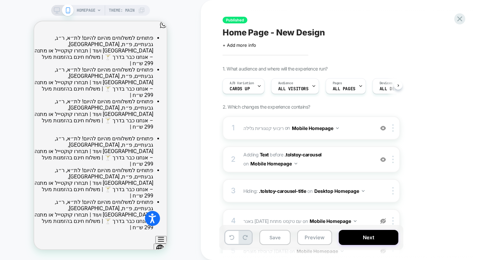
scroll to position [0, 0]
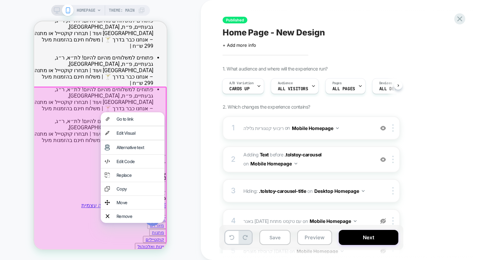
click at [107, 131] on img at bounding box center [107, 133] width 5 height 5
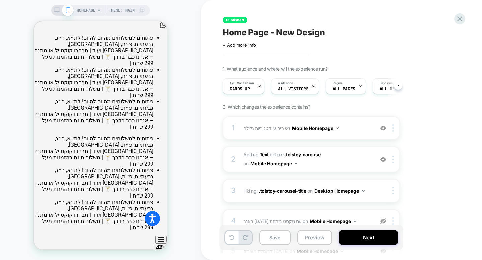
scroll to position [0, 0]
click at [181, 9] on div "HOMEPAGE Theme: MAIN" at bounding box center [100, 130] width 201 height 247
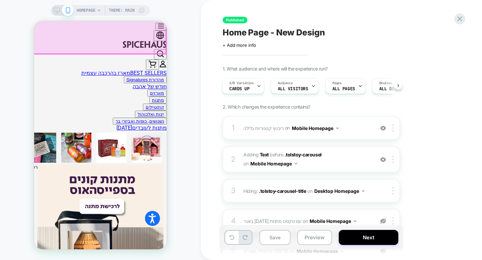
scroll to position [214, 0]
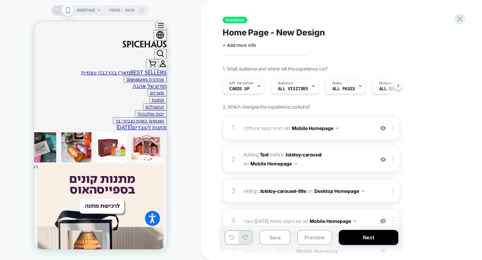
click at [19, 7] on div "HOMEPAGE Theme: MAIN" at bounding box center [100, 130] width 201 height 247
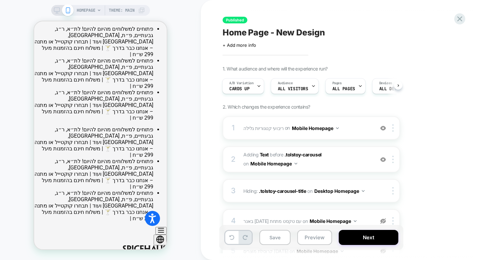
scroll to position [0, 0]
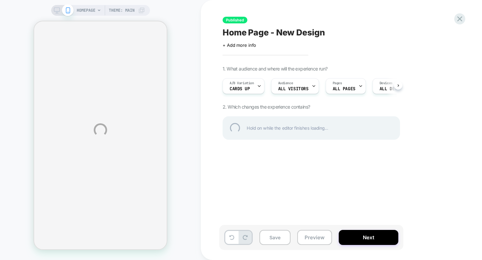
click at [56, 11] on div "HOMEPAGE Theme: MAIN Published Home Page - New Design Click to edit experience …" at bounding box center [241, 130] width 482 height 260
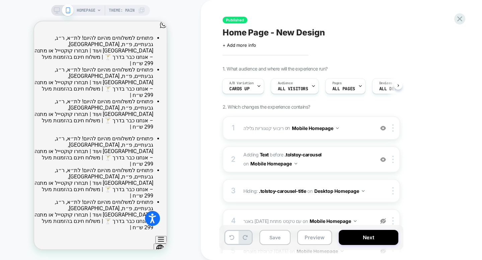
click at [60, 10] on div at bounding box center [62, 10] width 17 height 6
click at [54, 9] on icon at bounding box center [57, 10] width 6 height 6
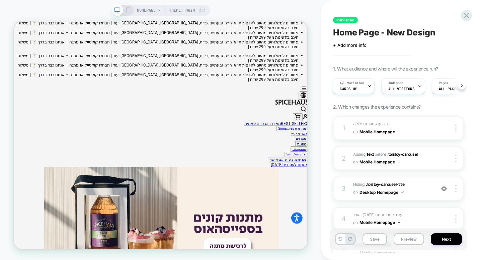
scroll to position [0, -1]
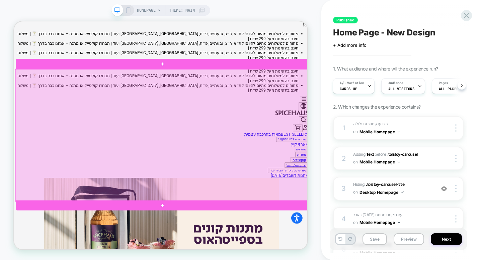
click at [251, 172] on div at bounding box center [211, 173] width 391 height 176
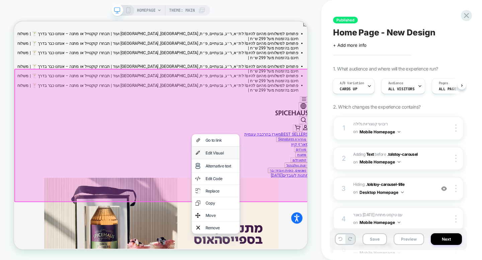
click at [286, 196] on div "Edit Visual" at bounding box center [289, 197] width 41 height 7
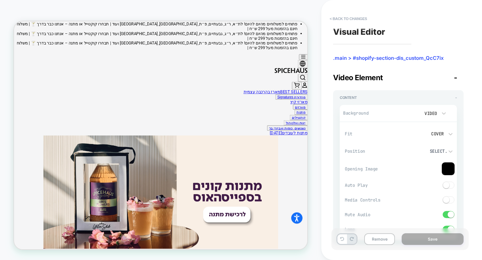
scroll to position [0, 0]
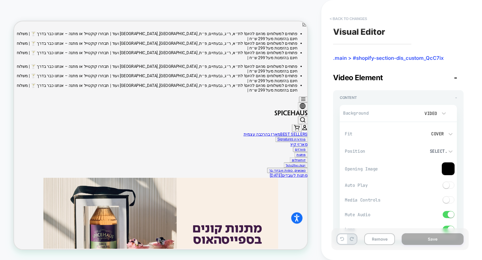
click at [342, 20] on button "< Back to changes" at bounding box center [348, 18] width 44 height 11
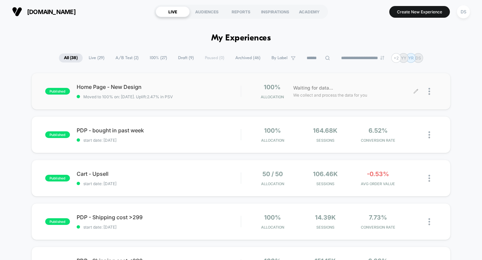
click at [414, 93] on icon at bounding box center [416, 91] width 4 height 4
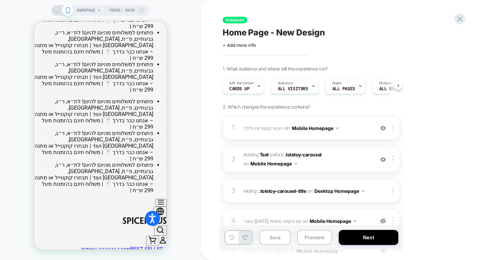
scroll to position [36, 0]
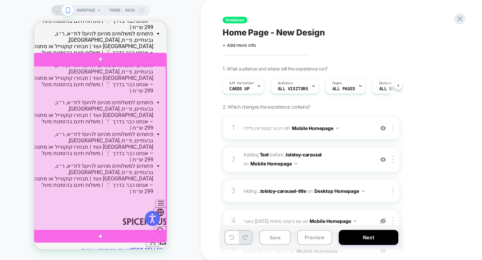
click at [135, 89] on div at bounding box center [99, 148] width 133 height 165
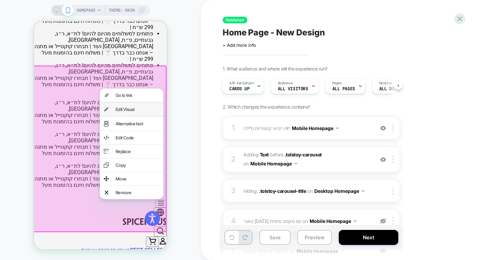
click at [139, 111] on div "Edit Visual" at bounding box center [138, 109] width 44 height 5
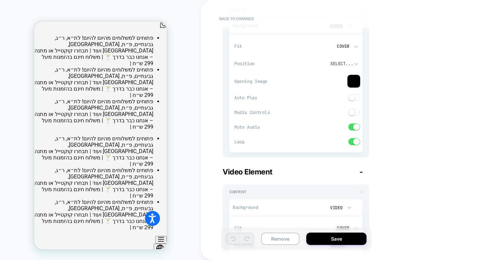
scroll to position [526, 0]
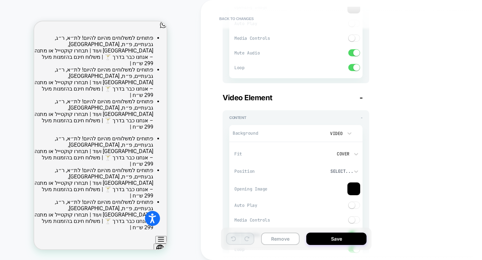
click at [178, 161] on div "HOMEPAGE Theme: MAIN" at bounding box center [100, 130] width 201 height 247
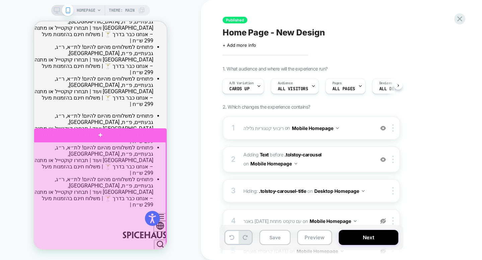
scroll to position [21, 0]
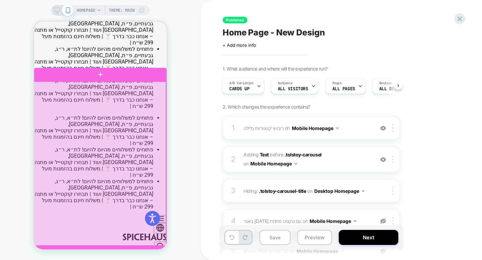
click at [160, 83] on div at bounding box center [99, 164] width 133 height 165
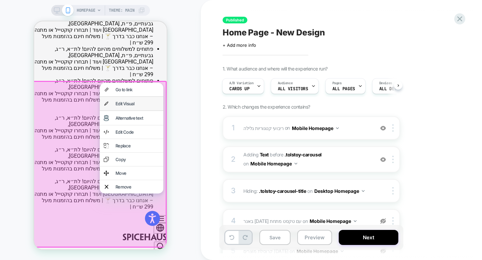
click at [151, 101] on div "Edit Visual" at bounding box center [138, 103] width 44 height 5
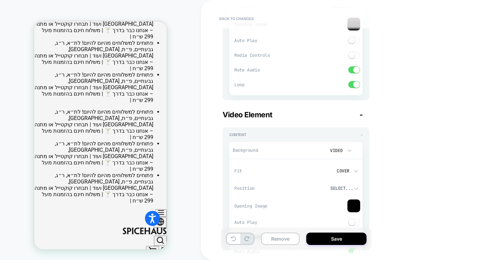
scroll to position [24, 0]
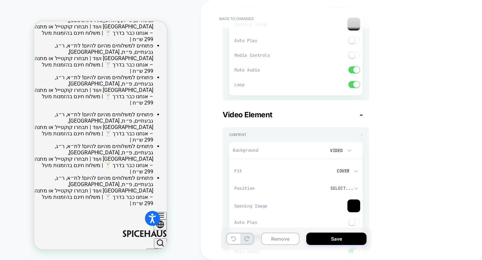
click at [207, 99] on div "Back to changes Visual Editor .main > #shopify-section-dis_custom_QcC7ix Video …" at bounding box center [348, 130] width 295 height 260
click at [450, 4] on div "Visual Editor .main > #shopify-section-dis_custom_QcC7ix Video Element - Conten…" at bounding box center [348, 130] width 251 height 260
click at [436, 22] on span "Back to changes" at bounding box center [341, 18] width 251 height 11
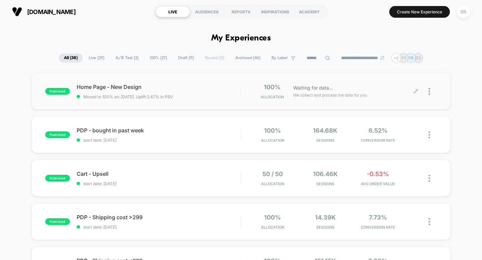
click at [416, 91] on icon at bounding box center [416, 91] width 4 height 4
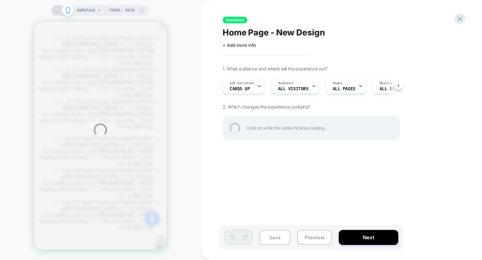
click at [170, 38] on div "HOMEPAGE Theme: MAIN Published Home Page - New Design Click to edit experience …" at bounding box center [241, 130] width 482 height 260
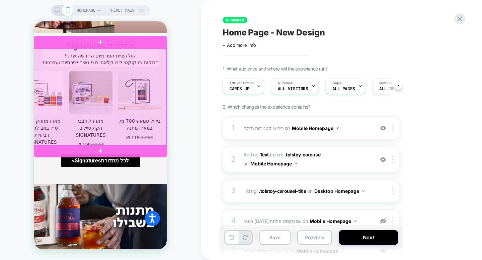
scroll to position [1292, 0]
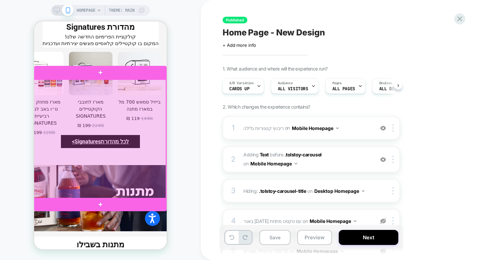
click at [130, 123] on div at bounding box center [99, 140] width 133 height 120
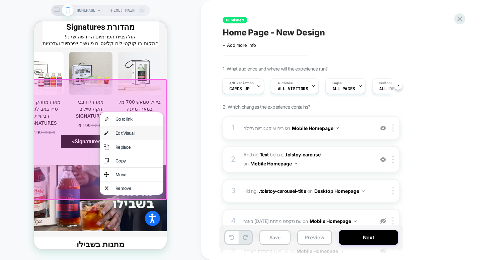
click at [130, 129] on div "Edit Visual" at bounding box center [132, 133] width 64 height 13
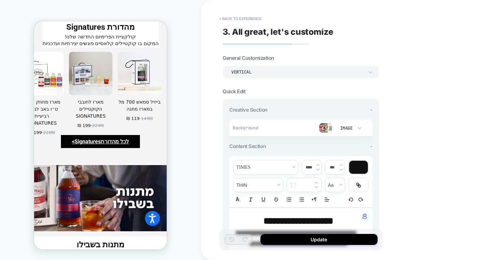
scroll to position [1295, 0]
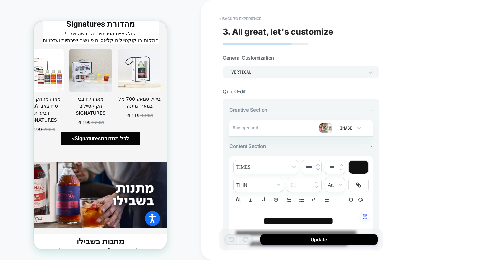
click at [328, 129] on img at bounding box center [325, 128] width 13 height 10
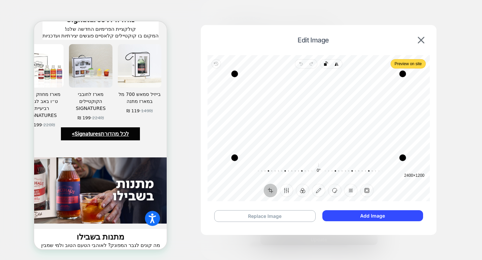
scroll to position [1338, 0]
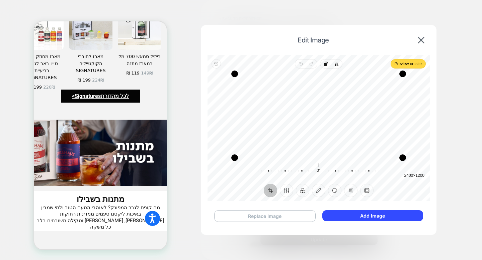
click at [275, 216] on button "Replace Image" at bounding box center [264, 217] width 101 height 12
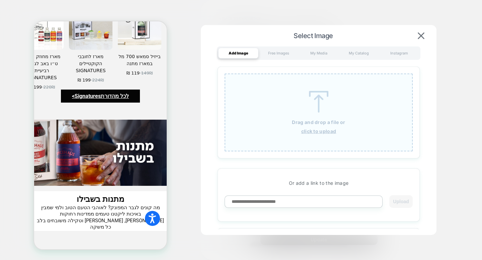
click at [313, 129] on u "click to upload" at bounding box center [318, 132] width 35 height 6
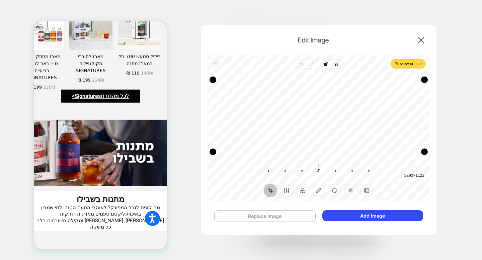
drag, startPoint x: 87, startPoint y: 142, endPoint x: 109, endPoint y: 100, distance: 46.6
click at [353, 212] on button "Add Image" at bounding box center [372, 216] width 101 height 11
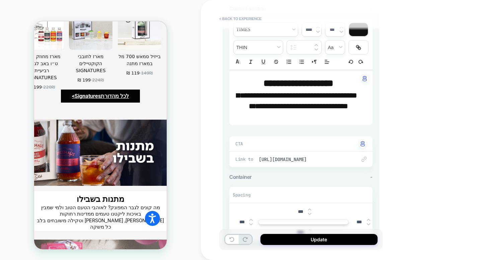
scroll to position [142, 0]
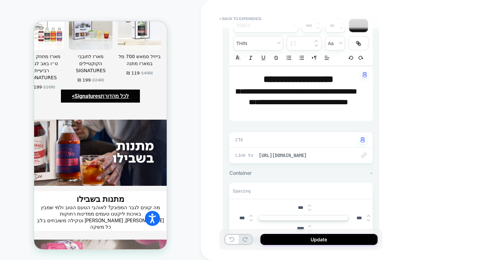
click at [274, 108] on p "**********" at bounding box center [298, 97] width 125 height 22
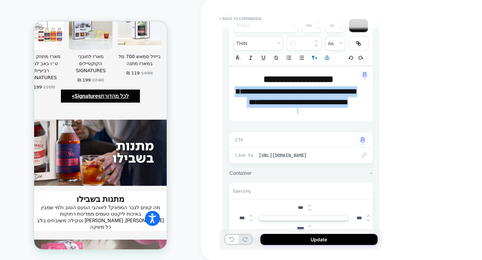
click at [274, 108] on p "**********" at bounding box center [298, 97] width 125 height 22
click at [274, 114] on p at bounding box center [298, 111] width 125 height 6
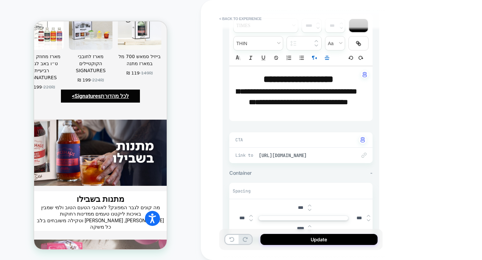
click at [274, 114] on p at bounding box center [298, 111] width 125 height 6
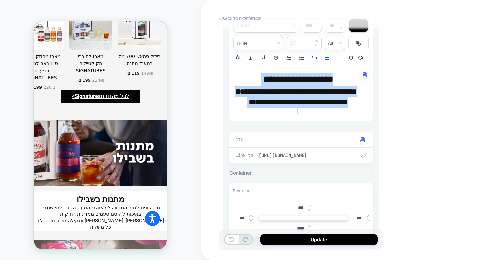
drag, startPoint x: 274, startPoint y: 118, endPoint x: 350, endPoint y: 70, distance: 90.1
click at [350, 70] on div "**********" at bounding box center [300, 93] width 143 height 55
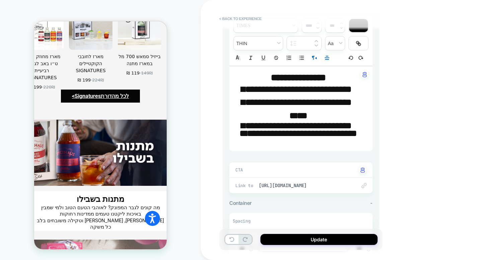
scroll to position [0, 0]
drag, startPoint x: 274, startPoint y: 77, endPoint x: 266, endPoint y: 77, distance: 8.0
click at [271, 77] on span "**********" at bounding box center [298, 77] width 55 height 9
type input "****"
type input "*****"
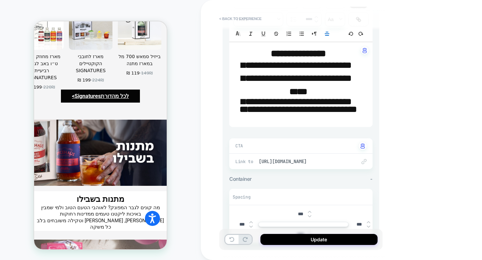
scroll to position [166, 0]
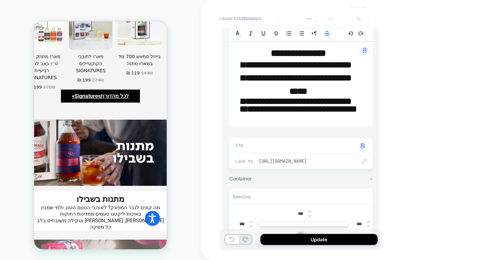
click at [305, 164] on span "[URL][DOMAIN_NAME]" at bounding box center [304, 161] width 91 height 6
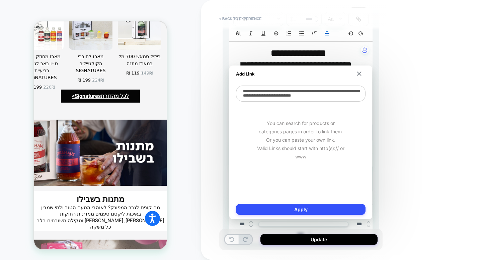
click at [305, 166] on div "You can search for products or categories pages in order to link them. Or you c…" at bounding box center [301, 139] width 130 height 75
click at [317, 96] on textarea "**********" at bounding box center [301, 95] width 130 height 18
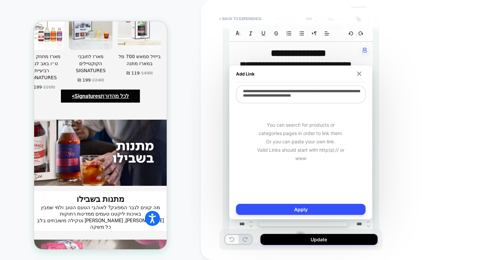
click at [317, 96] on textarea "**********" at bounding box center [301, 95] width 130 height 18
type textarea "*"
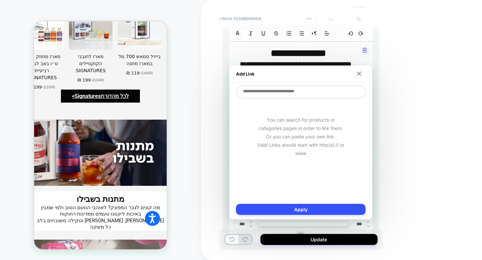
click at [277, 92] on textarea at bounding box center [301, 92] width 130 height 13
paste textarea "**********"
type textarea "*"
type textarea "**********"
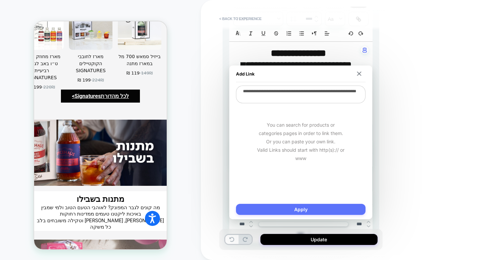
click at [287, 209] on button "Apply" at bounding box center [301, 209] width 130 height 11
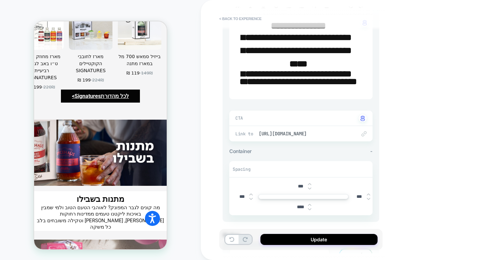
scroll to position [253, 0]
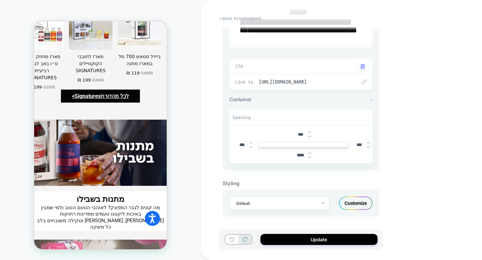
click at [351, 204] on div "Customize" at bounding box center [355, 203] width 33 height 13
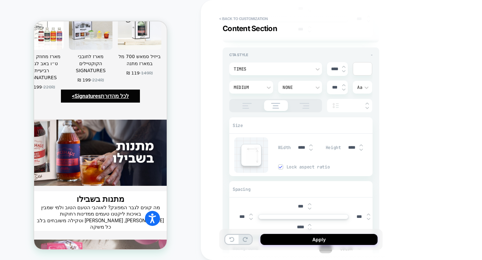
scroll to position [469, 0]
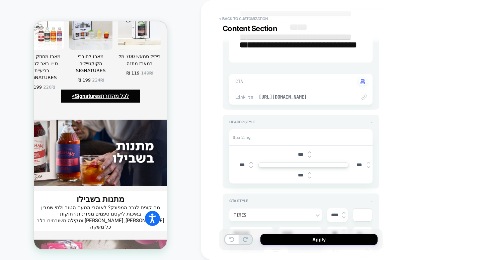
click at [359, 100] on div at bounding box center [359, 97] width 13 height 5
click at [364, 100] on img at bounding box center [364, 97] width 5 height 5
click at [336, 100] on span "[URL][DOMAIN_NAME]" at bounding box center [304, 97] width 91 height 6
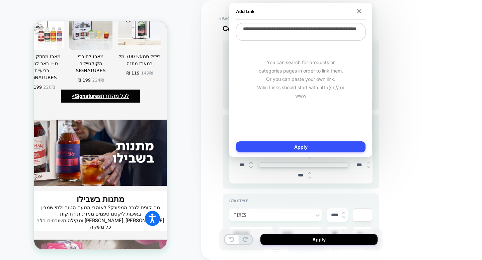
click at [318, 36] on textarea "**********" at bounding box center [301, 32] width 130 height 18
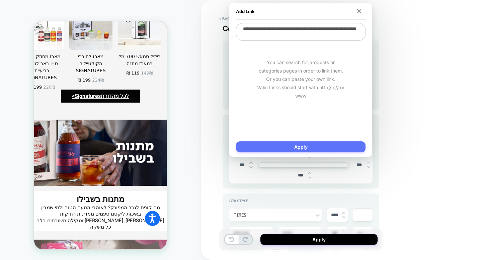
click at [285, 145] on button "Apply" at bounding box center [301, 147] width 130 height 11
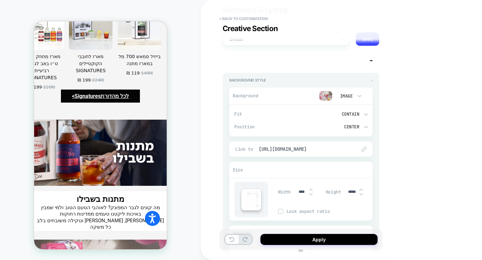
scroll to position [0, 0]
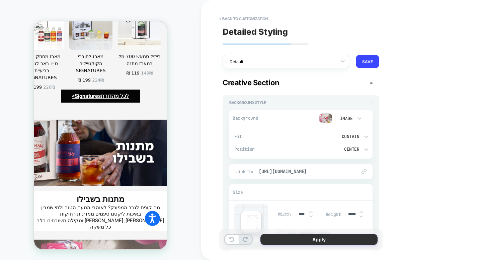
click at [311, 237] on button "Apply" at bounding box center [318, 239] width 117 height 11
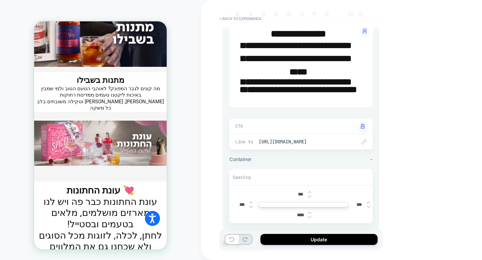
scroll to position [1459, 0]
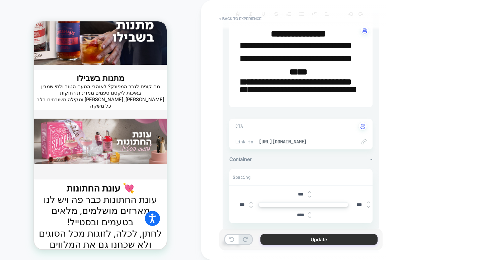
click at [299, 240] on button "Update" at bounding box center [318, 239] width 117 height 11
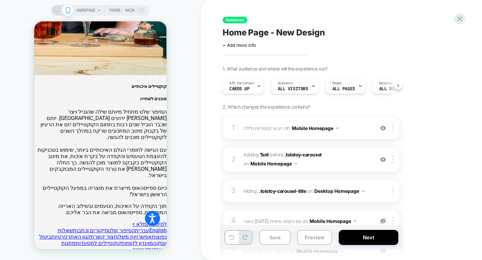
scroll to position [2550, 0]
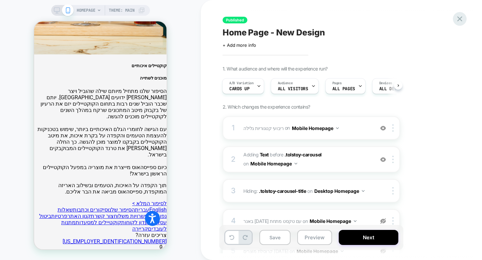
click at [459, 19] on icon at bounding box center [459, 18] width 5 height 5
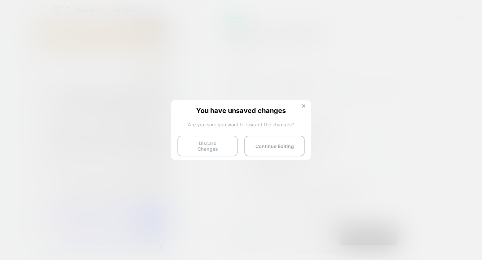
click at [223, 145] on button "Discard Changes" at bounding box center [207, 146] width 60 height 21
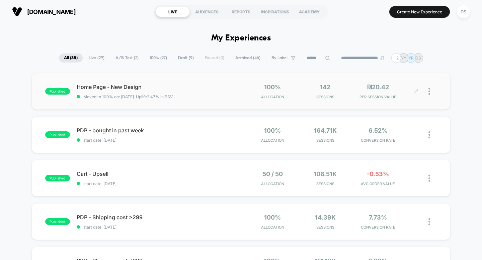
click at [416, 92] on icon at bounding box center [416, 91] width 4 height 4
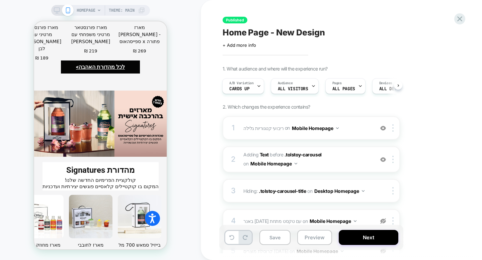
scroll to position [1573, 0]
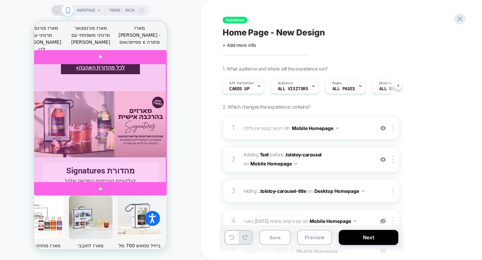
click at [113, 92] on div at bounding box center [99, 124] width 133 height 120
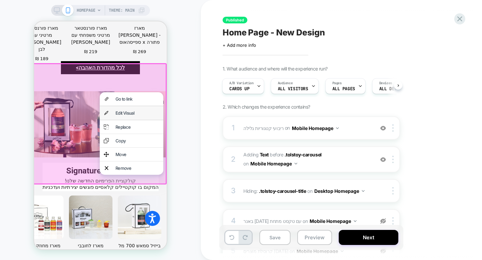
click at [119, 111] on div "Edit Visual" at bounding box center [138, 112] width 44 height 5
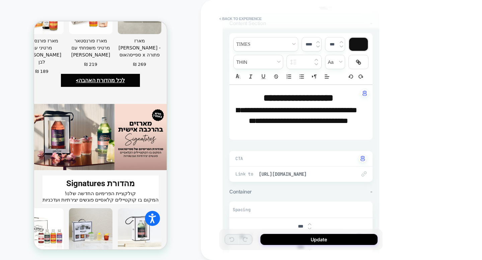
scroll to position [116, 0]
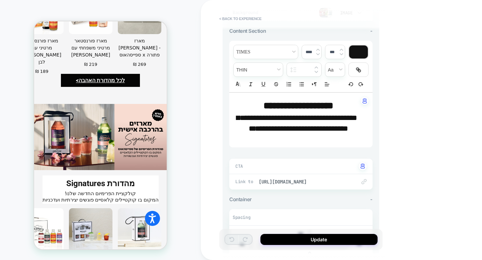
click at [273, 129] on span "**********" at bounding box center [297, 123] width 121 height 19
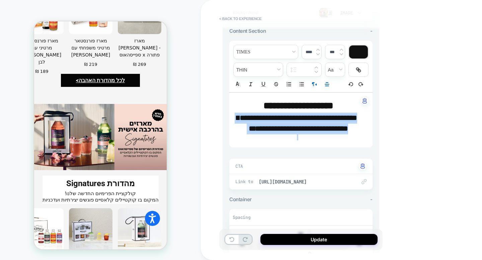
click at [273, 129] on span "**********" at bounding box center [297, 123] width 121 height 19
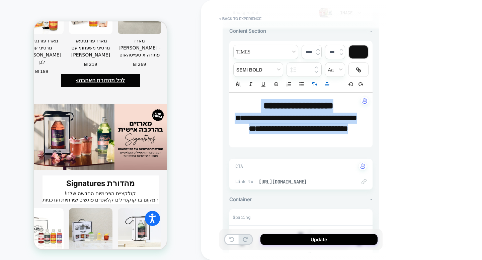
drag, startPoint x: 282, startPoint y: 137, endPoint x: 349, endPoint y: 100, distance: 76.6
click at [349, 100] on div "**********" at bounding box center [300, 120] width 143 height 55
type input "****"
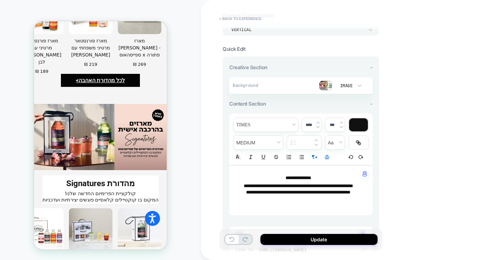
scroll to position [45, 0]
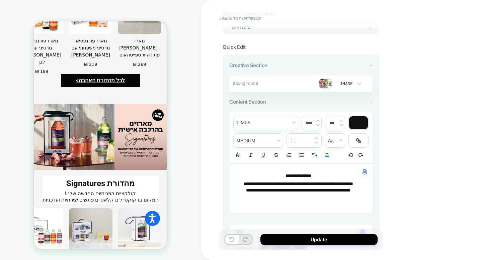
click at [325, 83] on img at bounding box center [325, 84] width 13 height 10
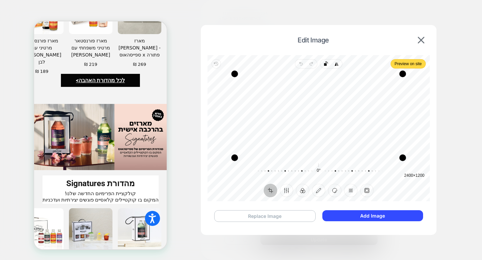
click at [290, 214] on button "Replace Image" at bounding box center [264, 217] width 101 height 12
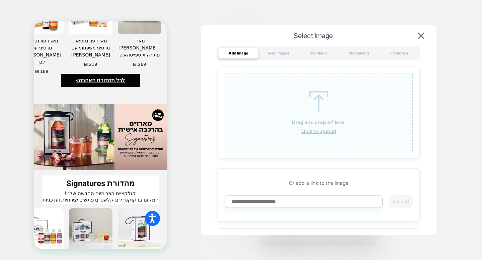
click at [328, 132] on u "click to upload" at bounding box center [318, 132] width 35 height 6
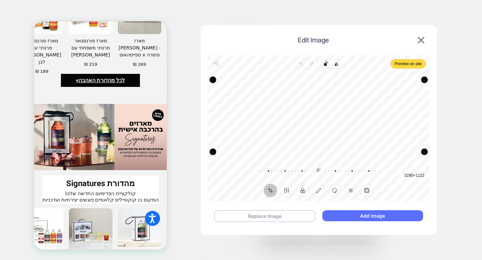
click at [375, 219] on button "Add Image" at bounding box center [372, 216] width 101 height 11
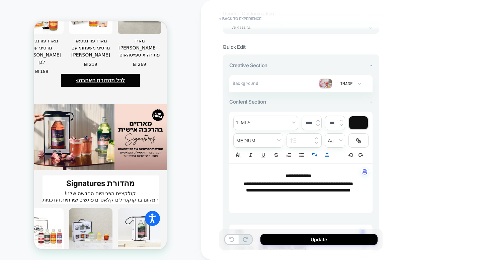
click at [291, 174] on span "**********" at bounding box center [299, 176] width 26 height 5
type input "*****"
click at [291, 174] on span "**********" at bounding box center [299, 176] width 26 height 5
click at [274, 138] on span "fontWeight" at bounding box center [258, 141] width 49 height 14
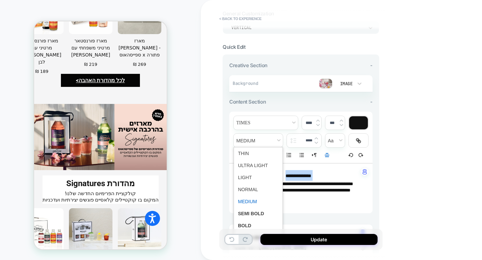
click at [317, 120] on img at bounding box center [317, 121] width 3 height 3
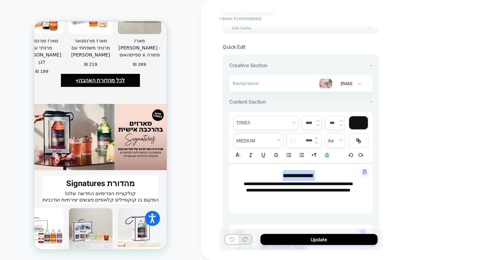
click at [317, 120] on img at bounding box center [317, 121] width 3 height 3
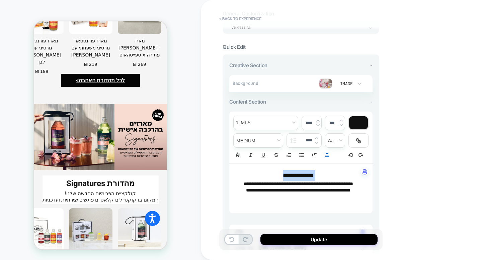
click at [317, 120] on img at bounding box center [317, 121] width 3 height 3
click at [314, 192] on span "**********" at bounding box center [298, 189] width 104 height 5
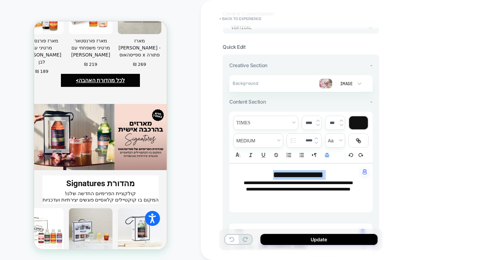
type input "****"
type input "*****"
click at [295, 174] on span "**********" at bounding box center [298, 175] width 50 height 8
type input "****"
type input "*****"
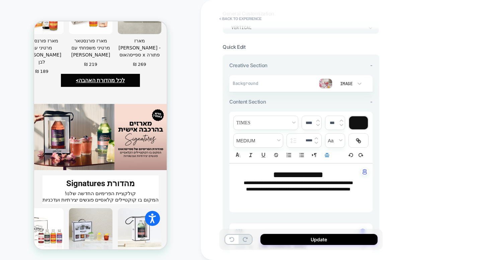
click at [295, 174] on span "**********" at bounding box center [298, 175] width 50 height 8
click at [262, 141] on span "fontWeight" at bounding box center [258, 141] width 49 height 14
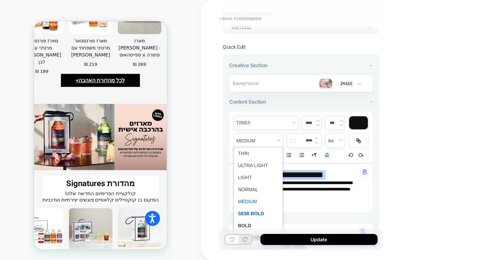
click at [254, 212] on span "fontWeight" at bounding box center [258, 214] width 41 height 12
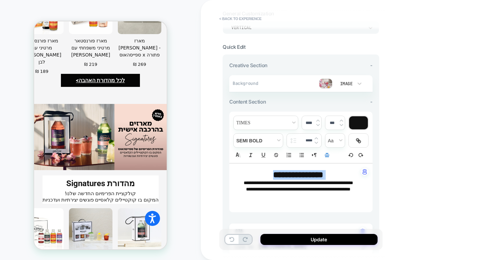
click at [272, 192] on span "**********" at bounding box center [298, 189] width 104 height 5
type input "****"
type input "*****"
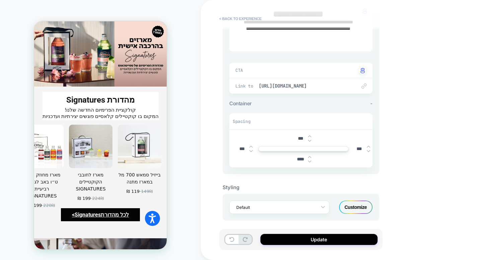
scroll to position [215, 0]
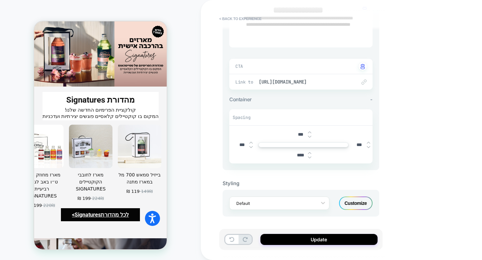
click at [302, 89] on div "Link to https://spicehaus.shop/collections/%D7%9E%D7%90%D7%A8%D7%96%D7%99-%D7%A…" at bounding box center [300, 81] width 143 height 15
click at [301, 84] on span "[URL][DOMAIN_NAME]" at bounding box center [304, 82] width 91 height 6
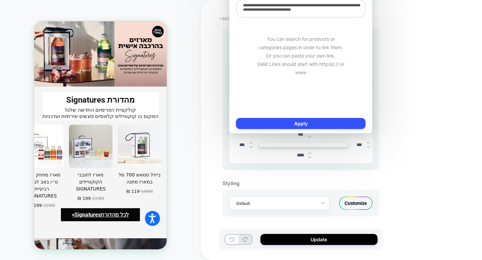
scroll to position [5, 0]
click at [399, 60] on div "**********" at bounding box center [348, 130] width 295 height 260
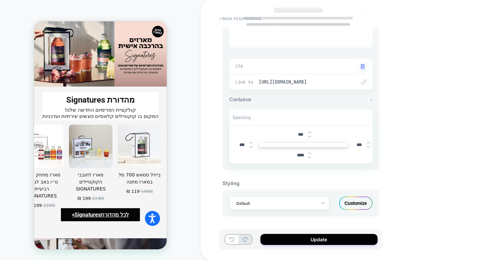
click at [360, 208] on div "Customize" at bounding box center [355, 203] width 33 height 13
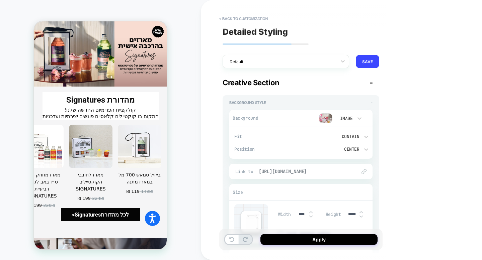
click at [333, 169] on span "[URL][DOMAIN_NAME]" at bounding box center [304, 172] width 91 height 6
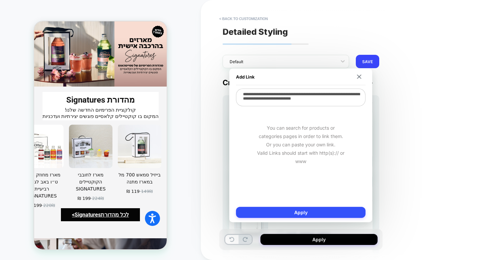
click at [320, 96] on textarea "**********" at bounding box center [301, 98] width 130 height 18
drag, startPoint x: 320, startPoint y: 96, endPoint x: 190, endPoint y: 31, distance: 146.1
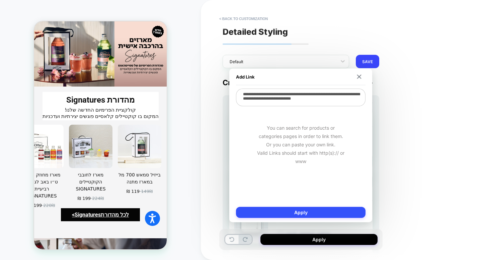
click at [320, 96] on textarea "**********" at bounding box center [301, 98] width 130 height 18
click at [276, 103] on textarea "**********" at bounding box center [301, 98] width 130 height 18
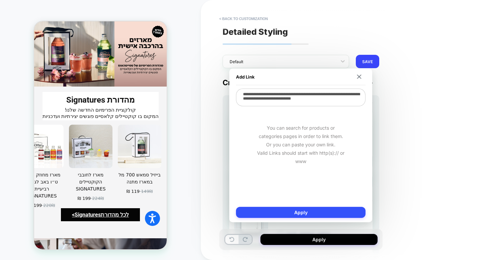
paste textarea
type textarea "*"
type textarea "**********"
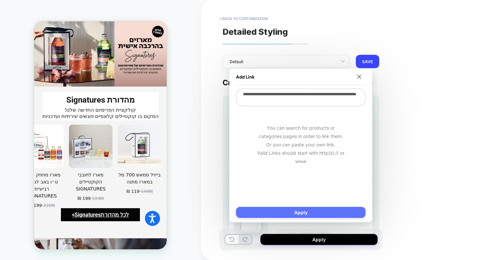
click at [285, 215] on button "Apply" at bounding box center [301, 212] width 130 height 11
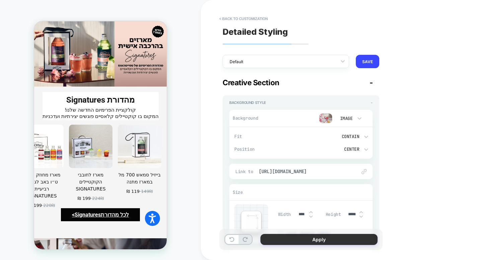
click at [307, 240] on button "Apply" at bounding box center [318, 239] width 117 height 11
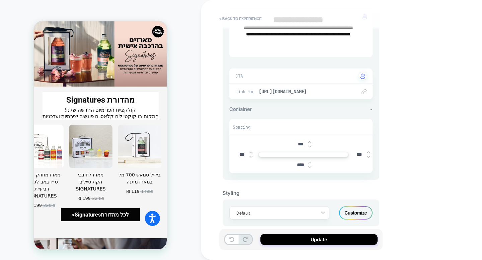
scroll to position [203, 0]
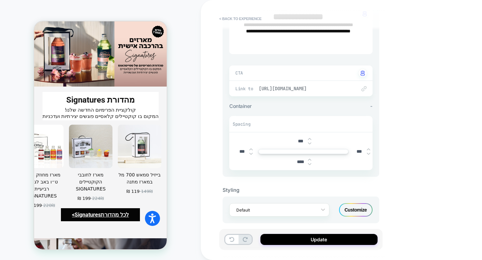
click at [326, 92] on span "[URL][DOMAIN_NAME]" at bounding box center [304, 89] width 91 height 6
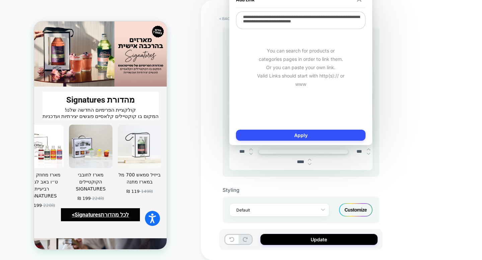
click at [326, 21] on textarea "**********" at bounding box center [301, 20] width 130 height 18
paste textarea
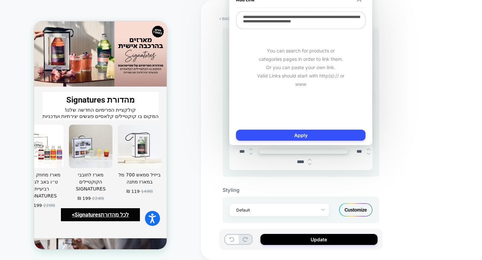
type textarea "*"
type textarea "**********"
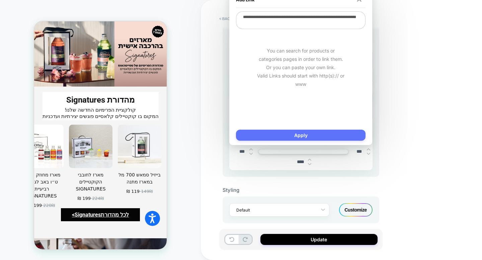
click at [305, 136] on button "Apply" at bounding box center [301, 135] width 130 height 11
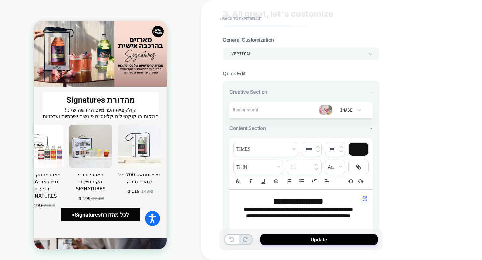
scroll to position [0, 0]
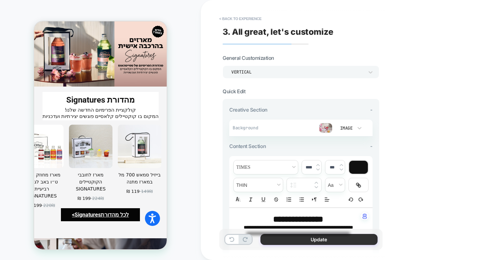
click at [282, 238] on button "Update" at bounding box center [318, 239] width 117 height 11
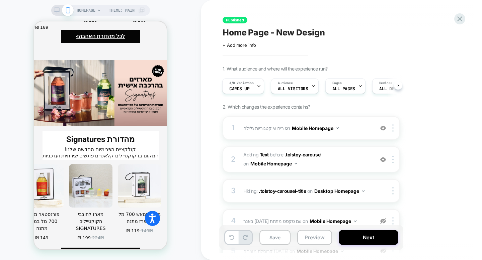
scroll to position [1644, 0]
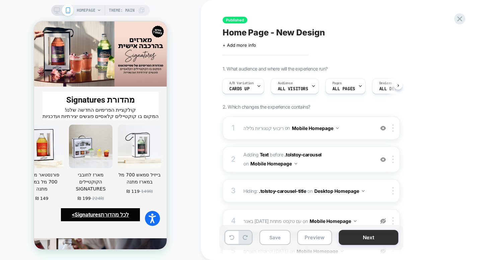
click at [359, 235] on button "Next" at bounding box center [369, 237] width 60 height 15
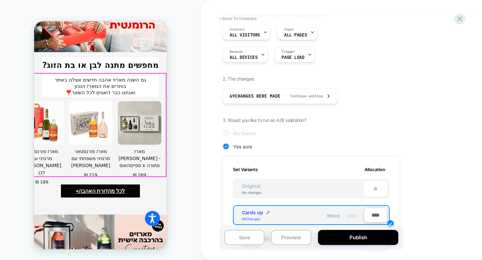
scroll to position [1484, 0]
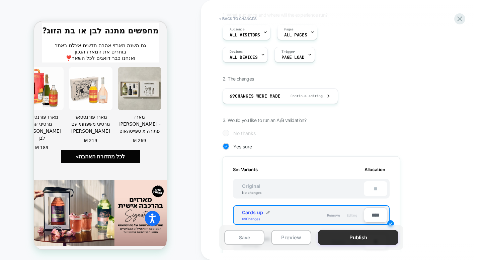
click at [344, 239] on button "Publish" at bounding box center [358, 237] width 80 height 15
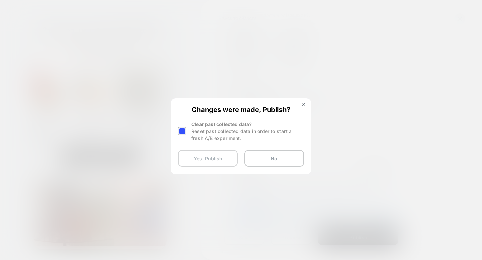
click at [211, 157] on button "Yes, Publish" at bounding box center [208, 158] width 60 height 17
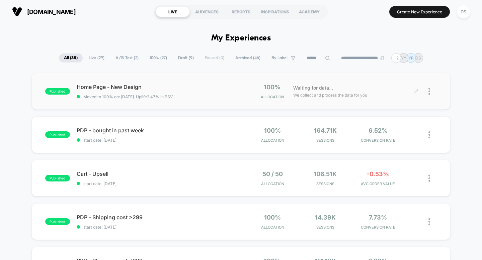
click at [413, 92] on icon at bounding box center [415, 91] width 5 height 5
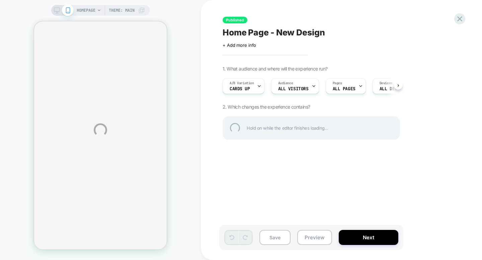
click at [56, 11] on div "HOMEPAGE Theme: MAIN Published Home Page - New Design Click to edit experience …" at bounding box center [241, 130] width 482 height 260
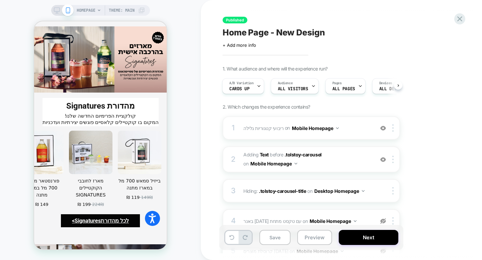
scroll to position [1643, 0]
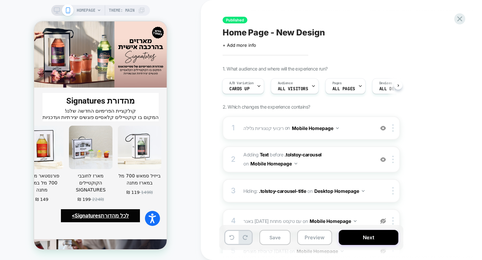
click at [51, 11] on div "HOMEPAGE Theme: MAIN" at bounding box center [100, 10] width 99 height 11
click at [56, 11] on icon at bounding box center [57, 10] width 6 height 6
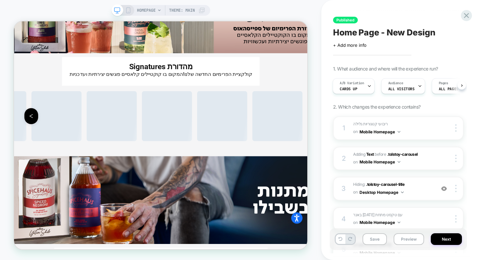
scroll to position [1604, 0]
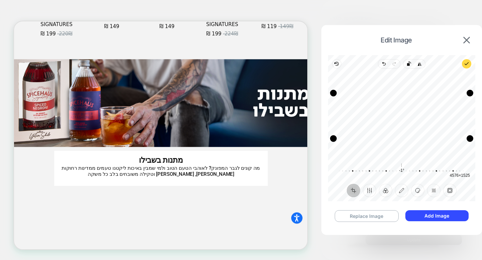
click at [424, 219] on button "Add Image" at bounding box center [436, 216] width 63 height 11
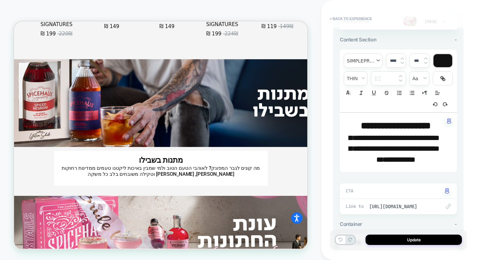
scroll to position [123, 0]
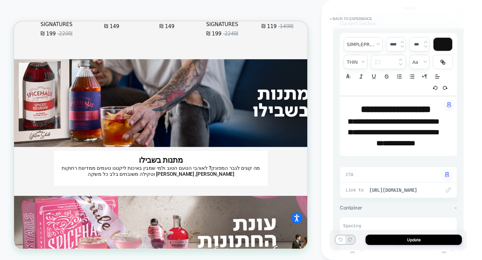
click at [365, 150] on div "**********" at bounding box center [398, 126] width 117 height 60
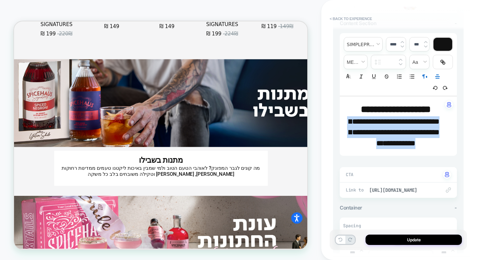
click at [365, 150] on div "**********" at bounding box center [398, 126] width 117 height 60
click at [372, 138] on p "**********" at bounding box center [396, 133] width 99 height 33
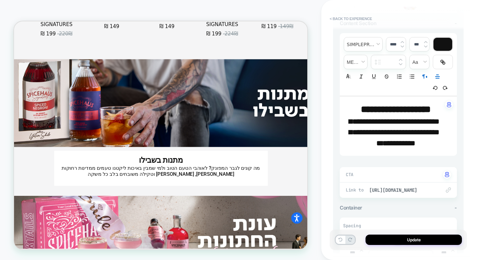
click at [372, 138] on p "**********" at bounding box center [396, 133] width 99 height 33
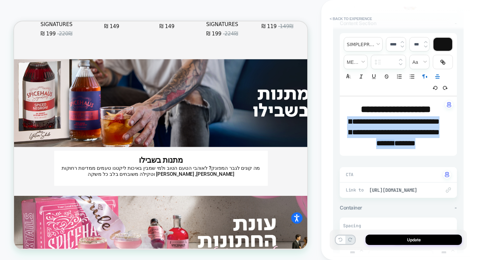
click at [372, 138] on p "**********" at bounding box center [396, 133] width 99 height 33
type input "****"
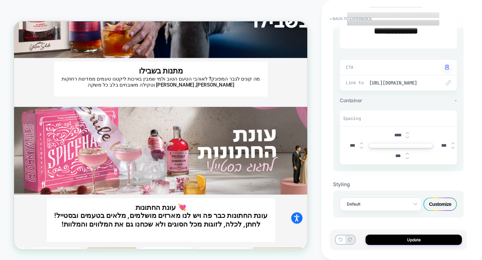
scroll to position [2273, 0]
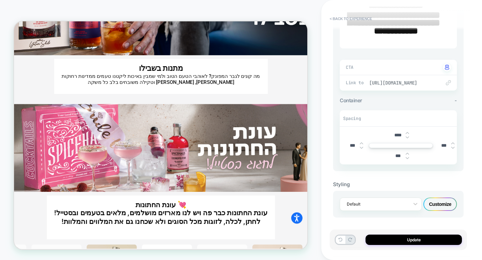
click at [388, 83] on span "[URL][DOMAIN_NAME]" at bounding box center [401, 83] width 65 height 6
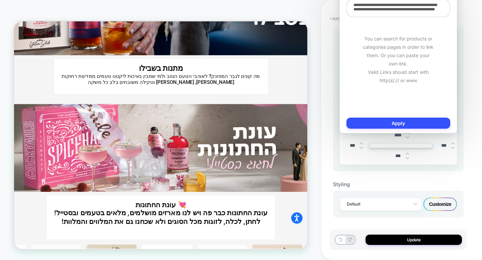
click at [400, 13] on textarea "**********" at bounding box center [399, 8] width 104 height 18
paste textarea
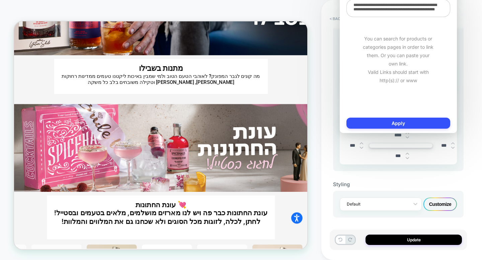
type textarea "*"
type textarea "**********"
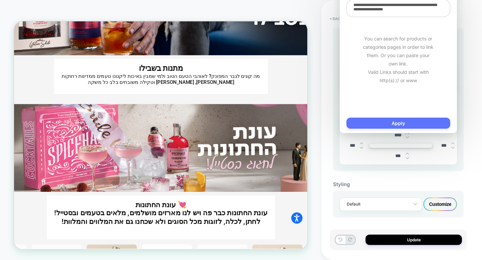
click at [403, 125] on button "Apply" at bounding box center [399, 123] width 104 height 11
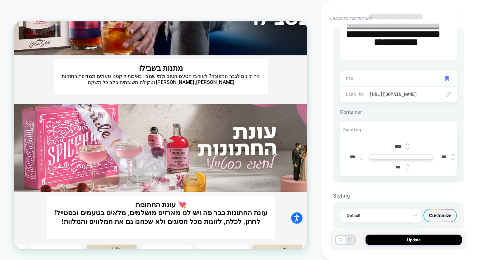
scroll to position [264, 0]
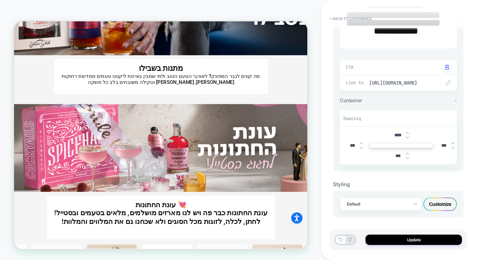
click at [431, 207] on div "Customize" at bounding box center [440, 204] width 33 height 13
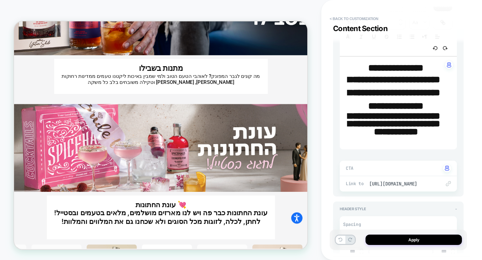
scroll to position [421, 0]
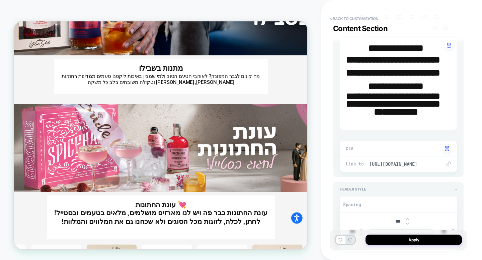
click at [446, 165] on img at bounding box center [448, 164] width 5 height 5
click at [449, 166] on img at bounding box center [448, 164] width 5 height 5
click at [403, 162] on div "Link to [URL][DOMAIN_NAME]" at bounding box center [398, 164] width 117 height 15
click at [402, 166] on span "[URL][DOMAIN_NAME]" at bounding box center [401, 164] width 65 height 6
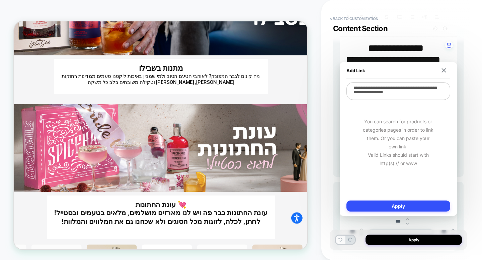
click at [399, 97] on textarea "**********" at bounding box center [399, 91] width 104 height 18
click at [388, 206] on button "Apply" at bounding box center [399, 206] width 104 height 11
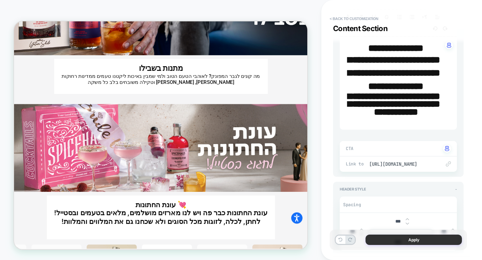
click at [394, 237] on button "Apply" at bounding box center [414, 240] width 96 height 10
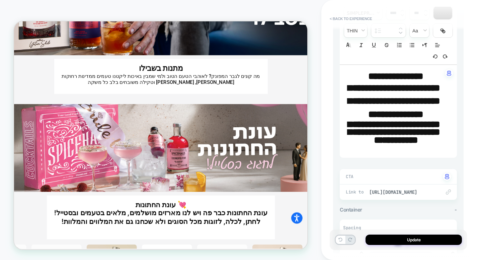
scroll to position [264, 0]
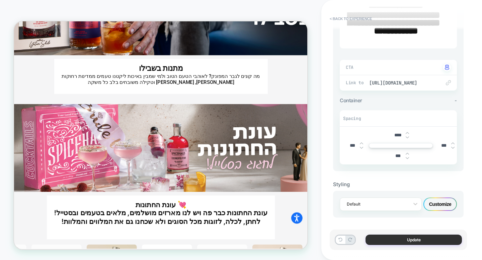
click at [397, 240] on button "Update" at bounding box center [414, 240] width 96 height 10
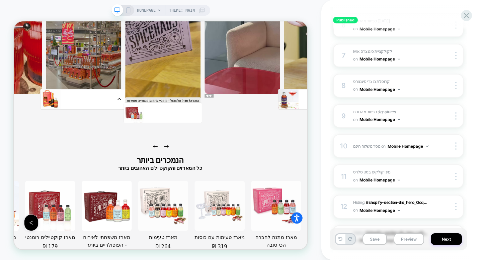
scroll to position [264, 0]
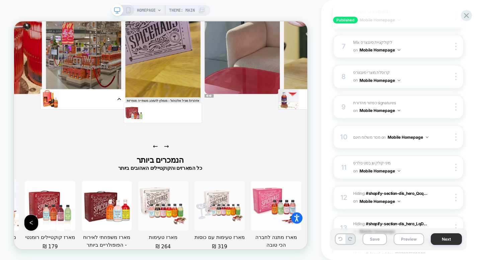
click at [439, 240] on button "Next" at bounding box center [446, 240] width 31 height 12
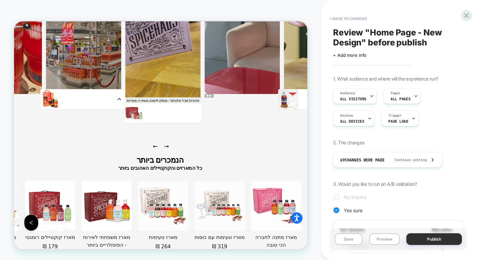
scroll to position [0, 1]
click at [421, 240] on button "Publish" at bounding box center [434, 240] width 56 height 12
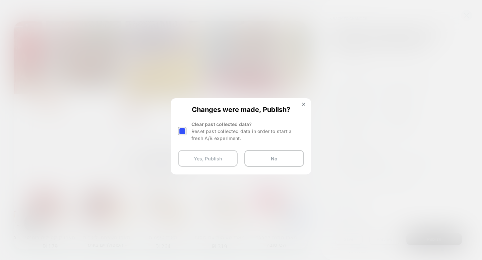
click at [223, 155] on button "Yes, Publish" at bounding box center [208, 158] width 60 height 17
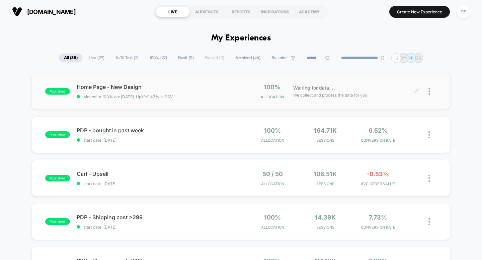
click at [417, 92] on icon at bounding box center [415, 91] width 5 height 5
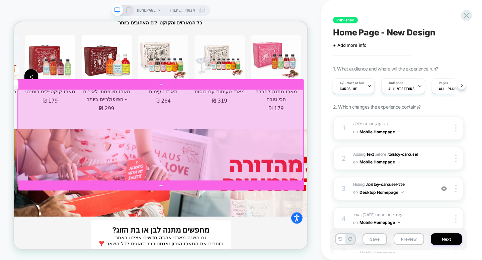
scroll to position [1098, 0]
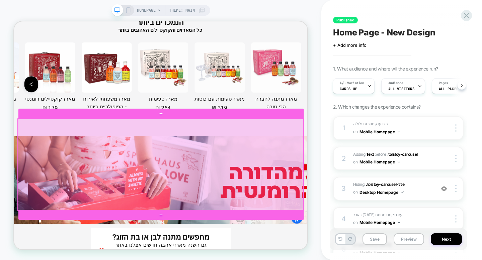
click at [311, 260] on div at bounding box center [209, 213] width 381 height 123
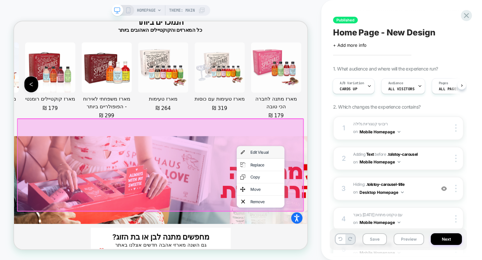
click at [341, 194] on div "Edit Visual" at bounding box center [349, 196] width 41 height 7
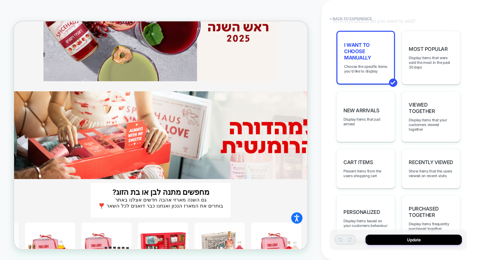
scroll to position [226, 0]
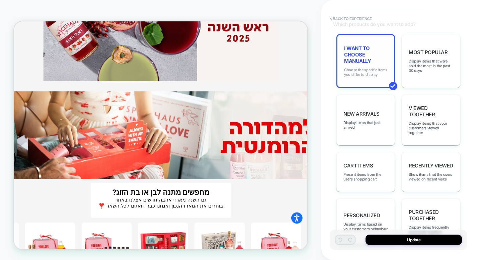
click at [369, 70] on span "Choose the specific items you'd like to display" at bounding box center [365, 72] width 43 height 9
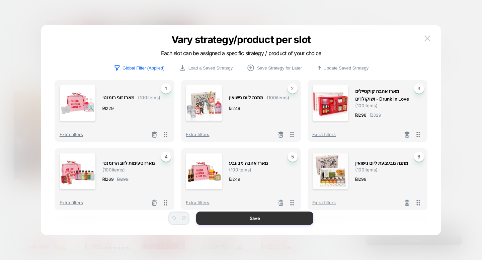
click at [287, 217] on button "Save" at bounding box center [254, 218] width 117 height 13
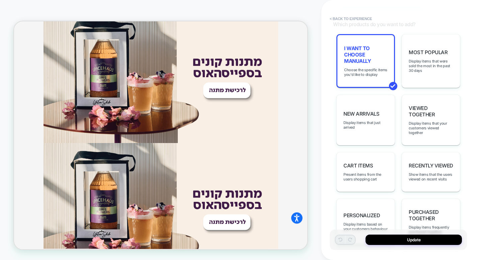
scroll to position [647, 0]
